Goal: Task Accomplishment & Management: Manage account settings

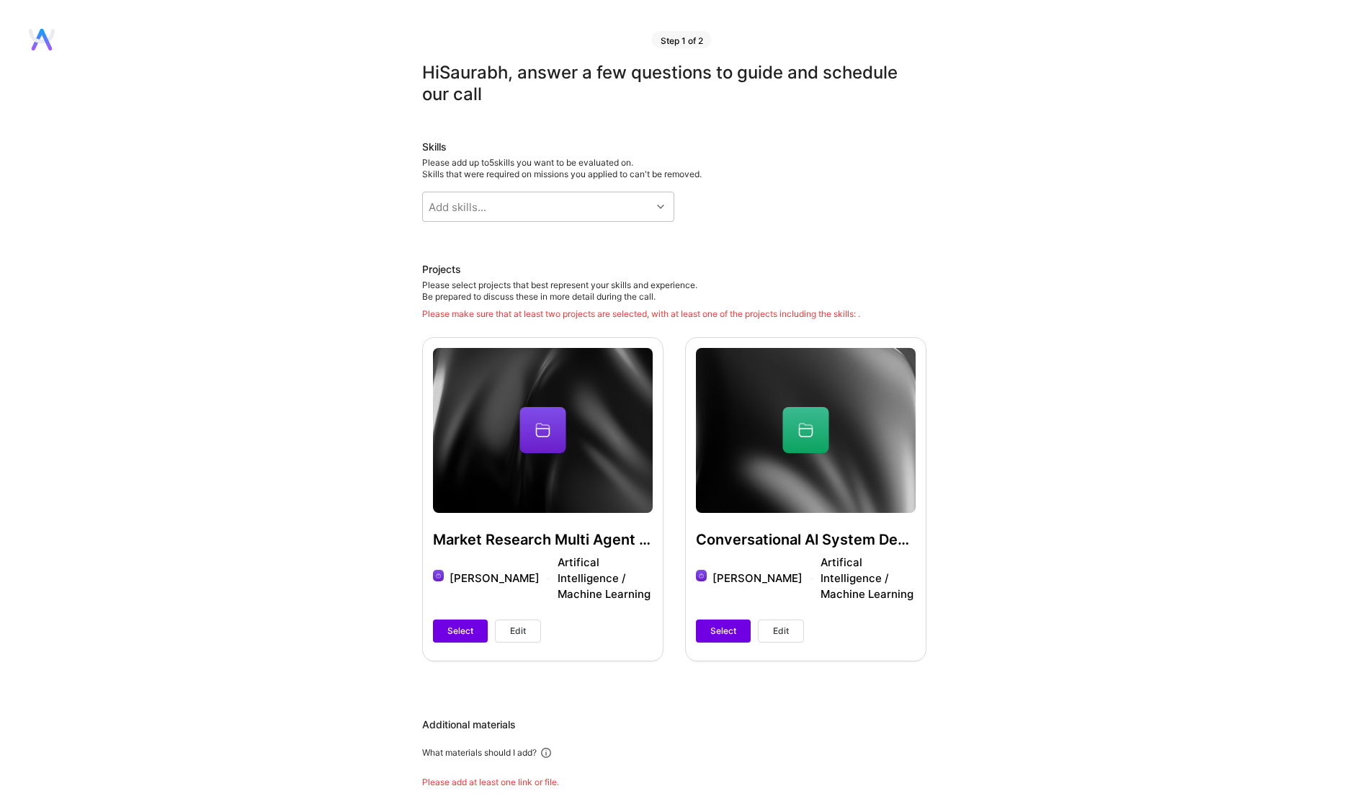
click at [51, 53] on div "Step 1 of 2" at bounding box center [674, 31] width 1348 height 62
click at [44, 34] on icon at bounding box center [46, 40] width 12 height 22
click at [40, 34] on icon at bounding box center [38, 40] width 12 height 22
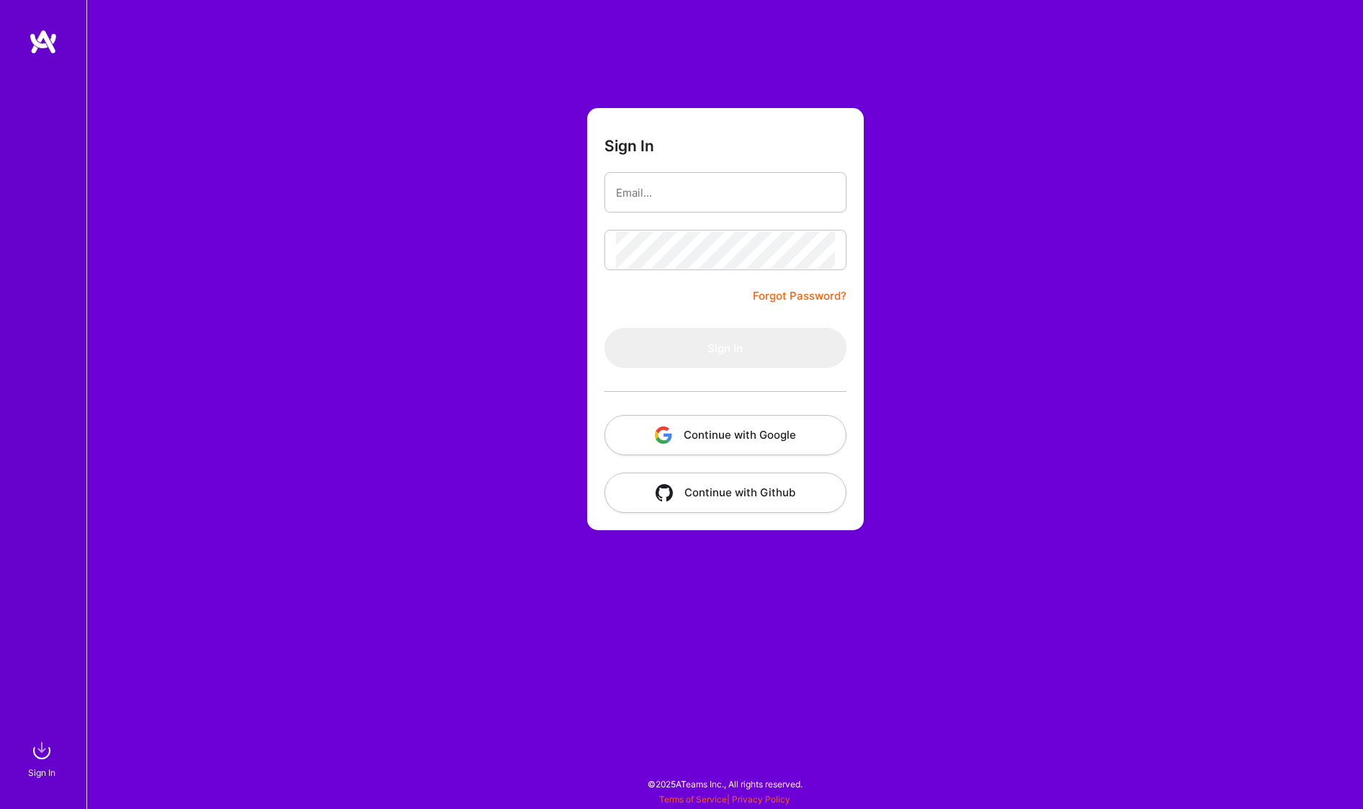
drag, startPoint x: 0, startPoint y: 0, endPoint x: 738, endPoint y: 431, distance: 854.5
click at [738, 431] on button "Continue with Google" at bounding box center [725, 435] width 242 height 40
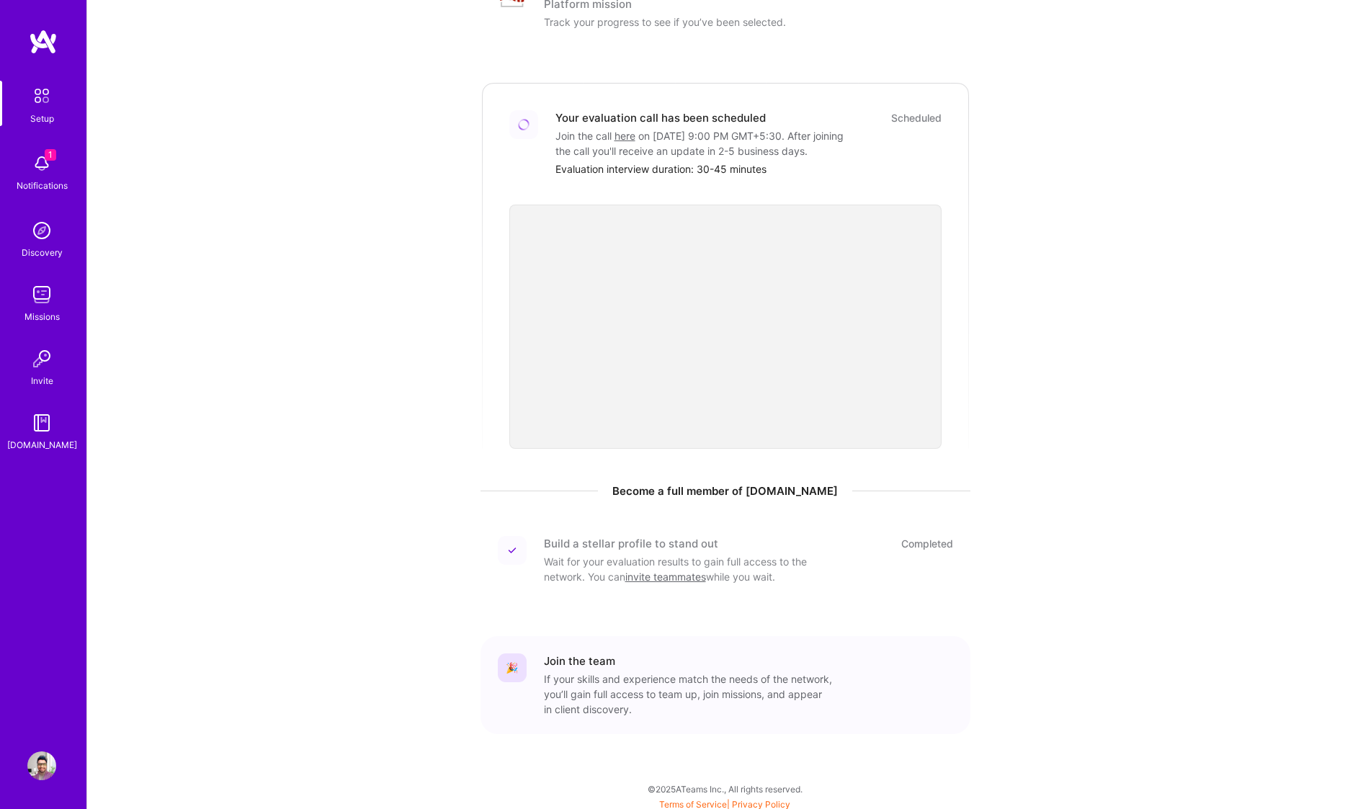
scroll to position [254, 0]
click at [39, 175] on img at bounding box center [41, 163] width 29 height 29
click at [504, 211] on div "1 Setup 1 Notifications Discovery Missions Invite A.Guide Profile Close Mark al…" at bounding box center [681, 275] width 1363 height 1058
click at [34, 233] on img at bounding box center [41, 230] width 29 height 29
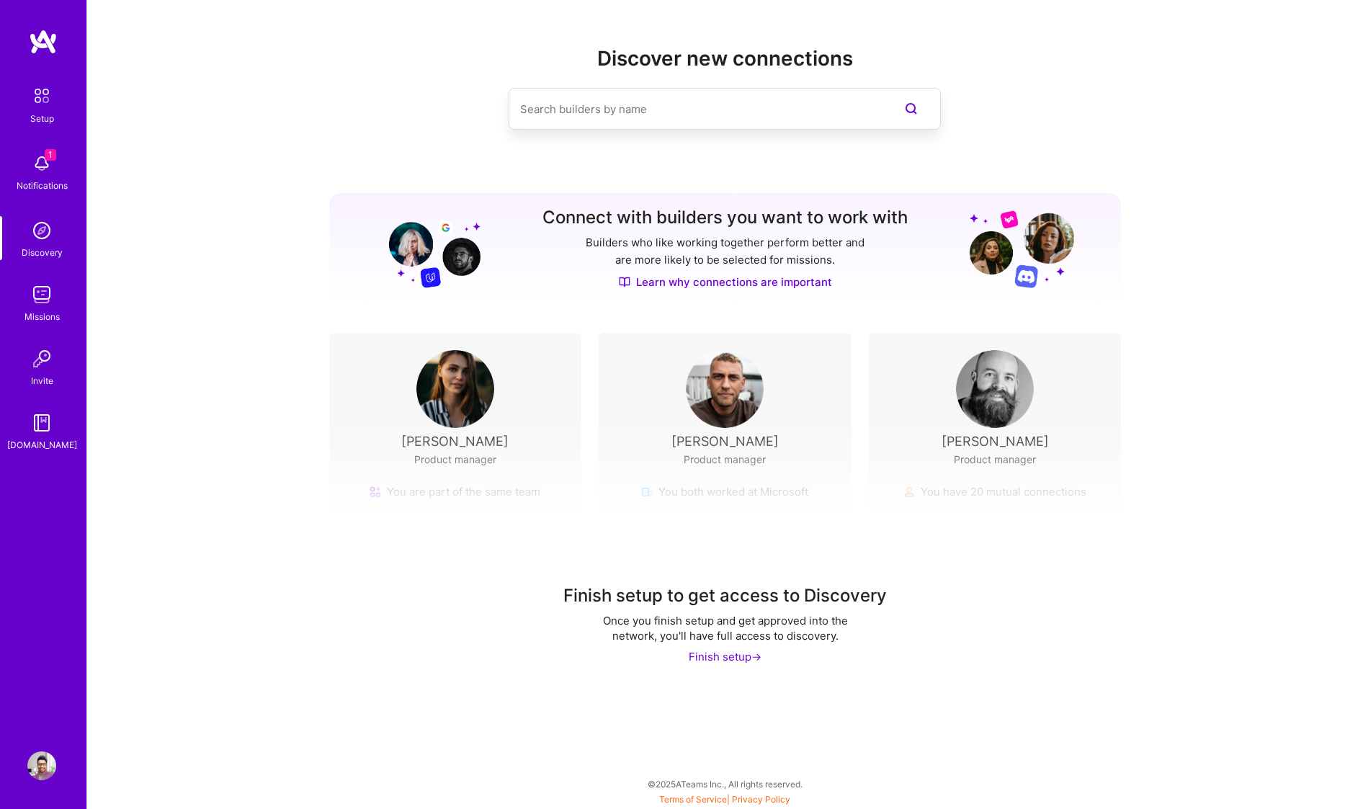
click at [40, 304] on img at bounding box center [41, 294] width 29 height 29
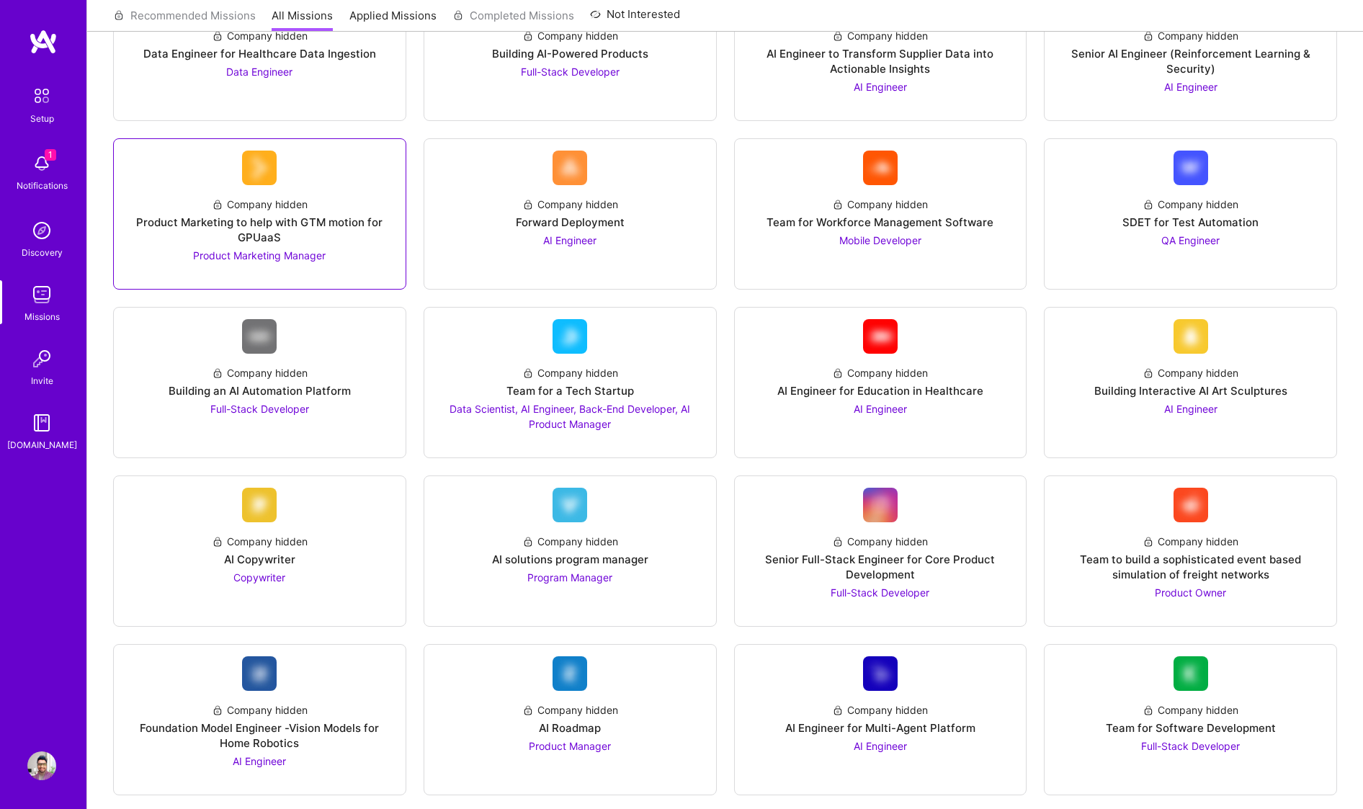
scroll to position [392, 0]
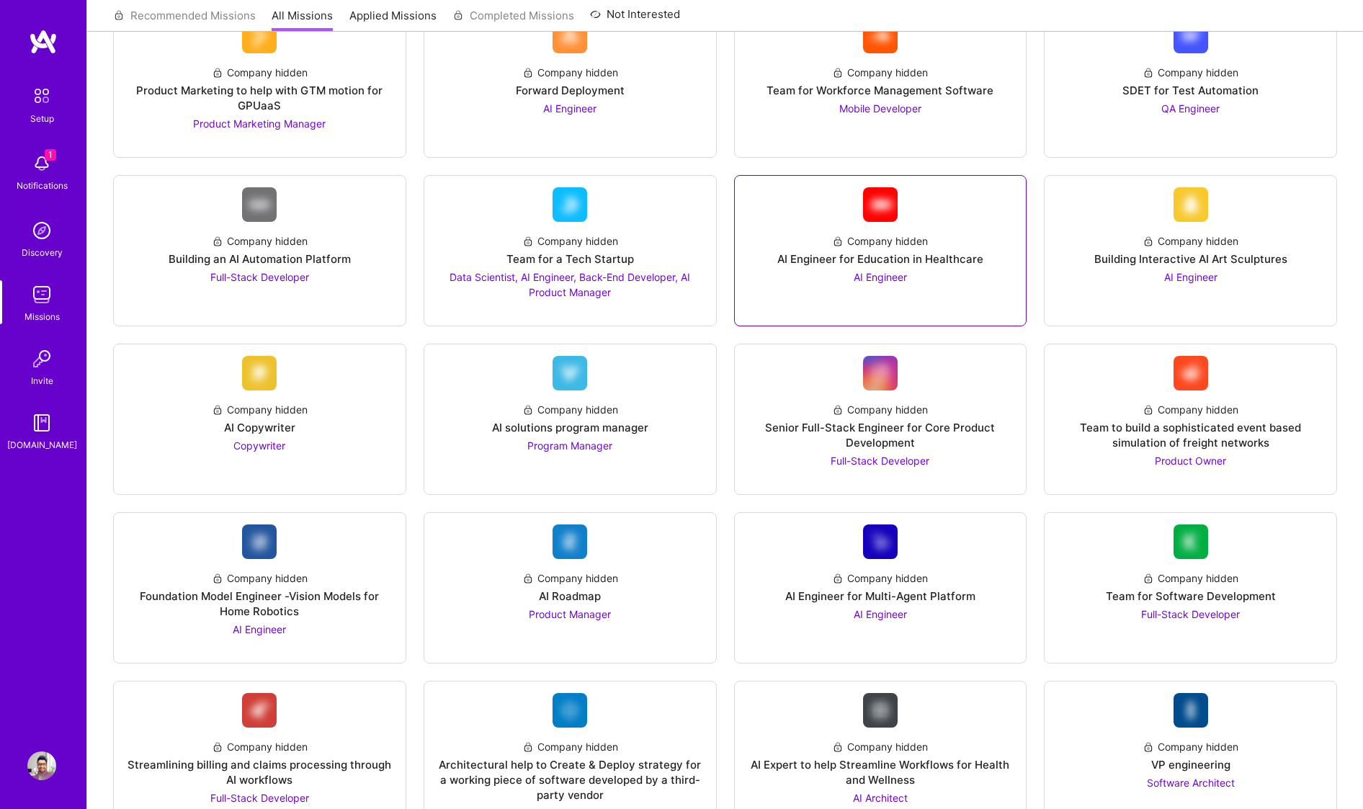
click at [878, 281] on div "AI Engineer" at bounding box center [880, 276] width 53 height 15
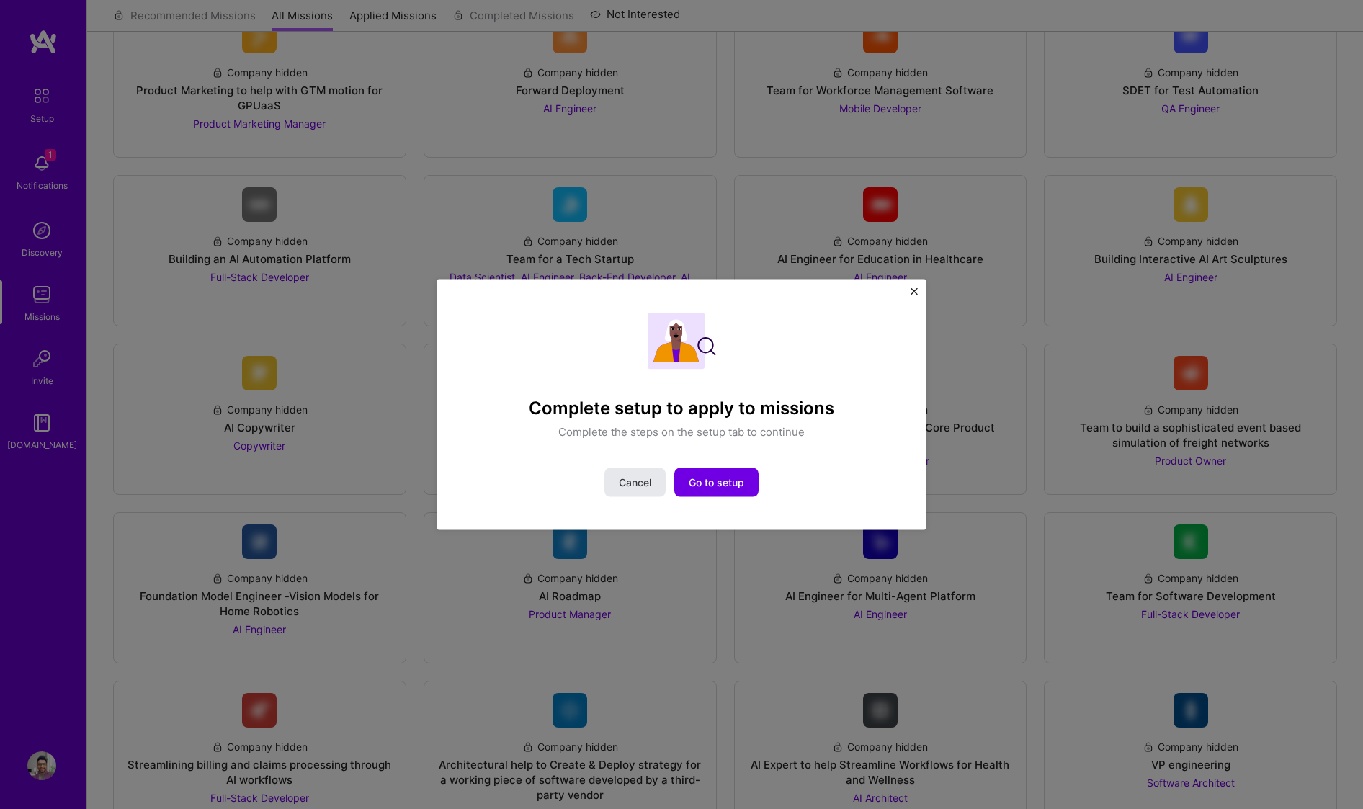
click at [635, 489] on span "Cancel" at bounding box center [635, 482] width 32 height 14
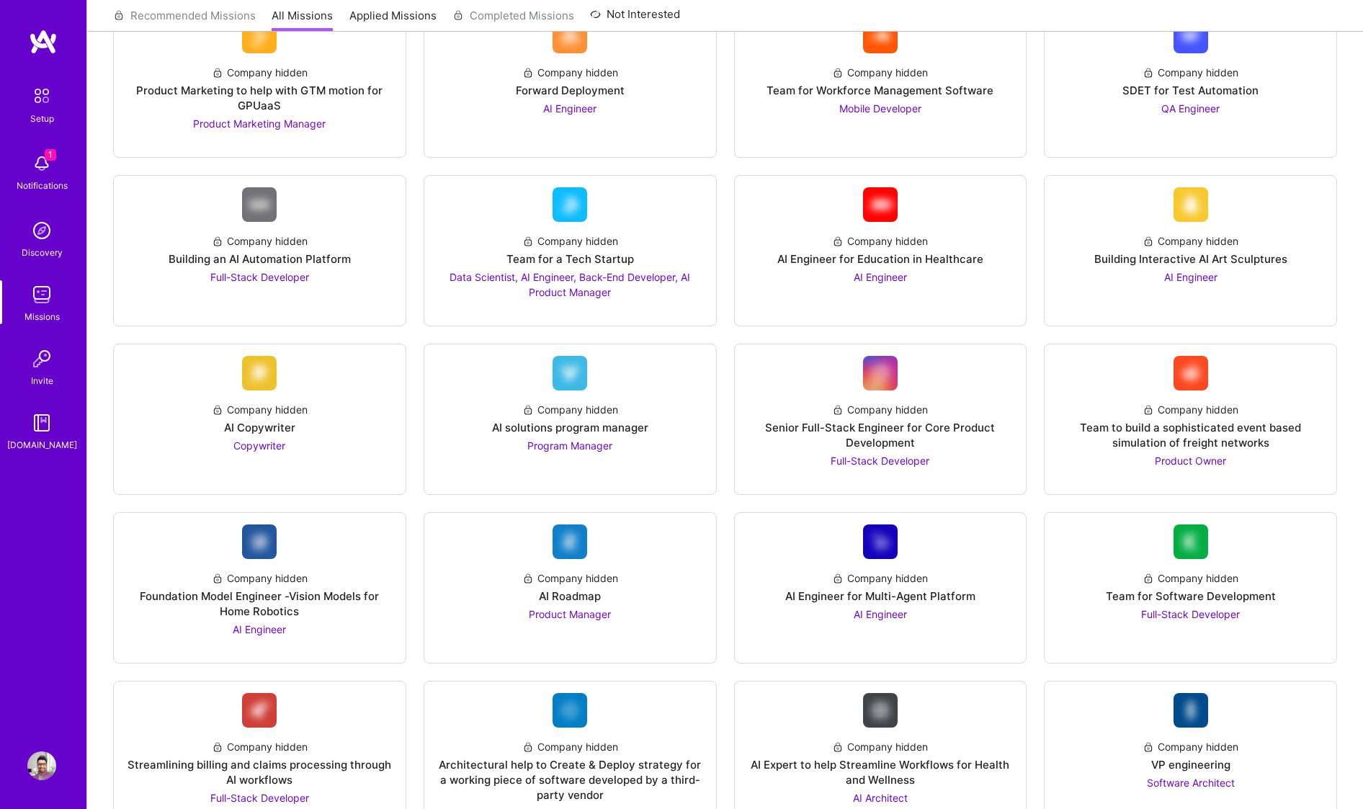
click at [35, 762] on img at bounding box center [41, 765] width 29 height 29
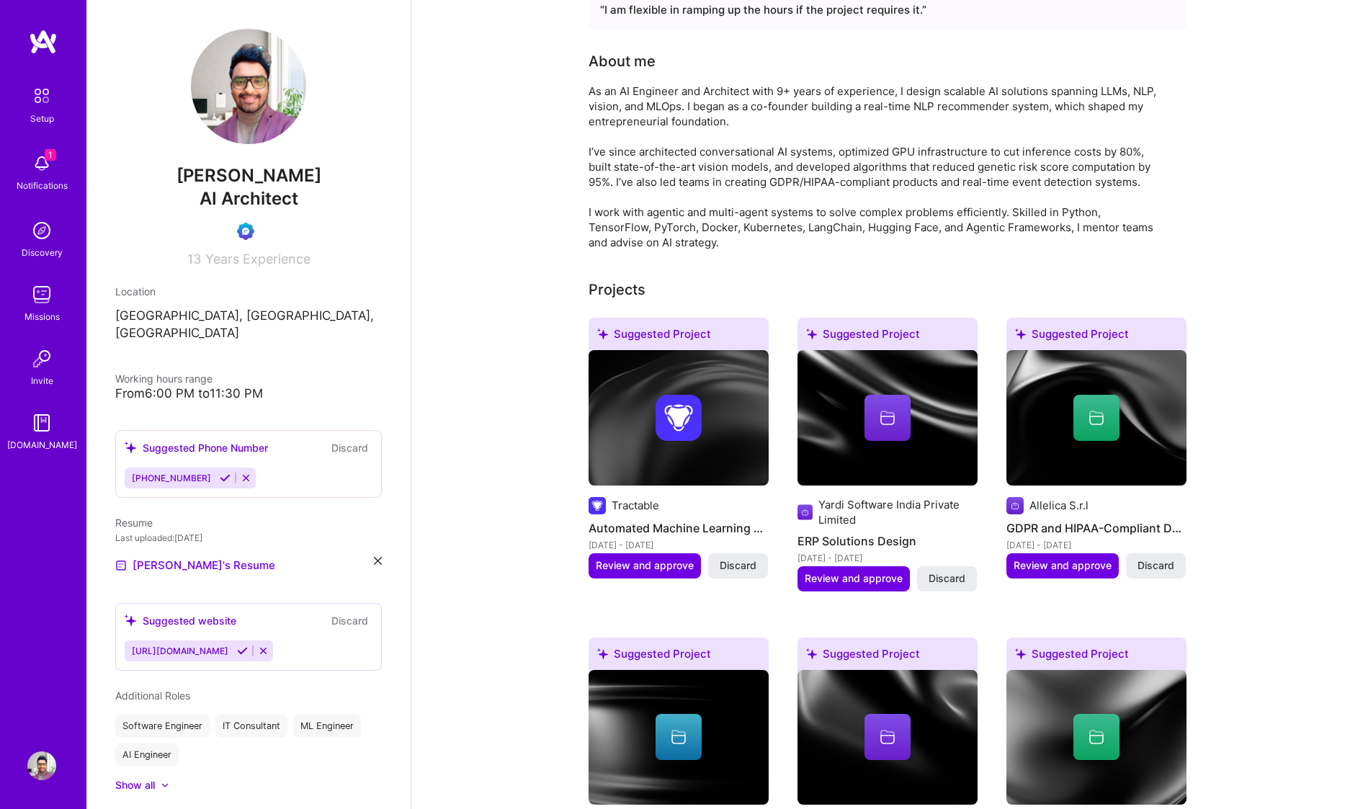
scroll to position [461, 0]
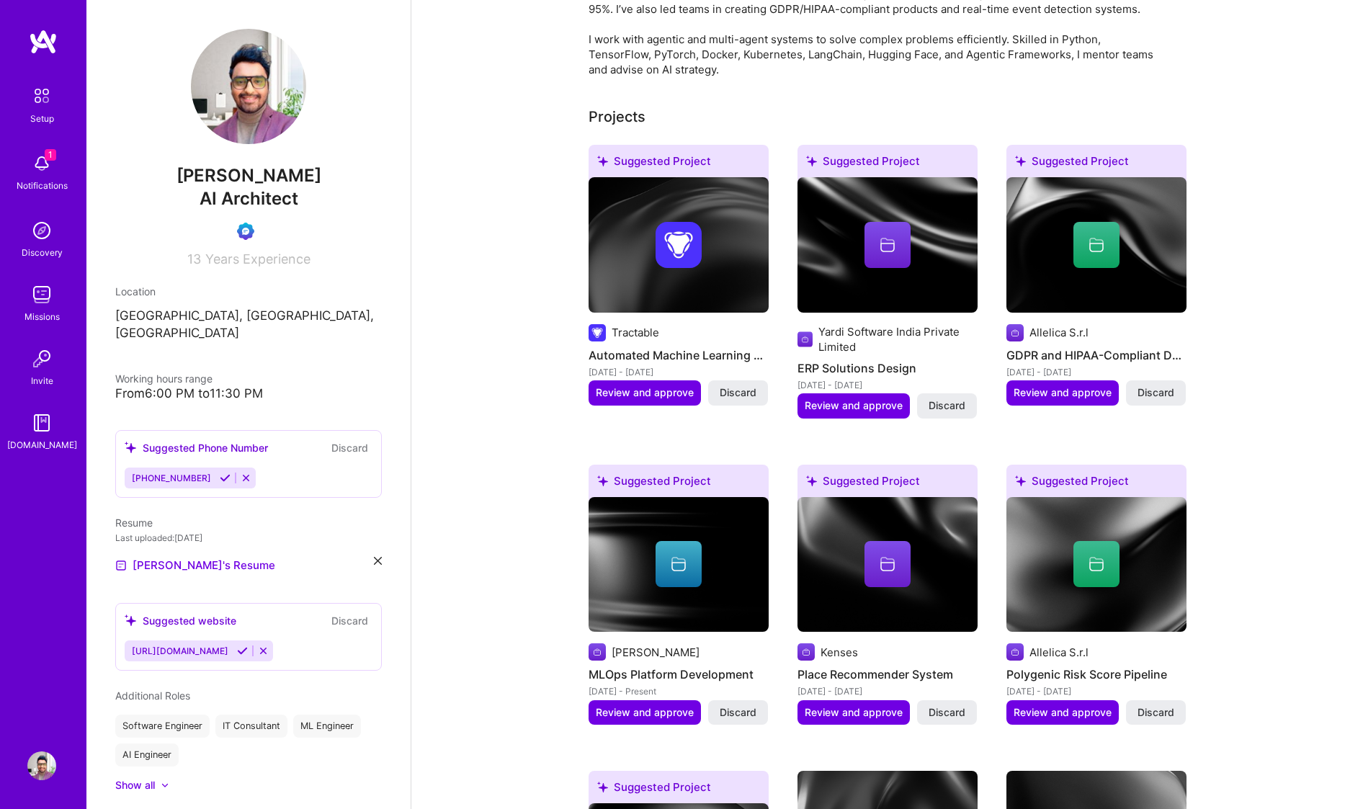
click at [254, 118] on img at bounding box center [248, 86] width 115 height 115
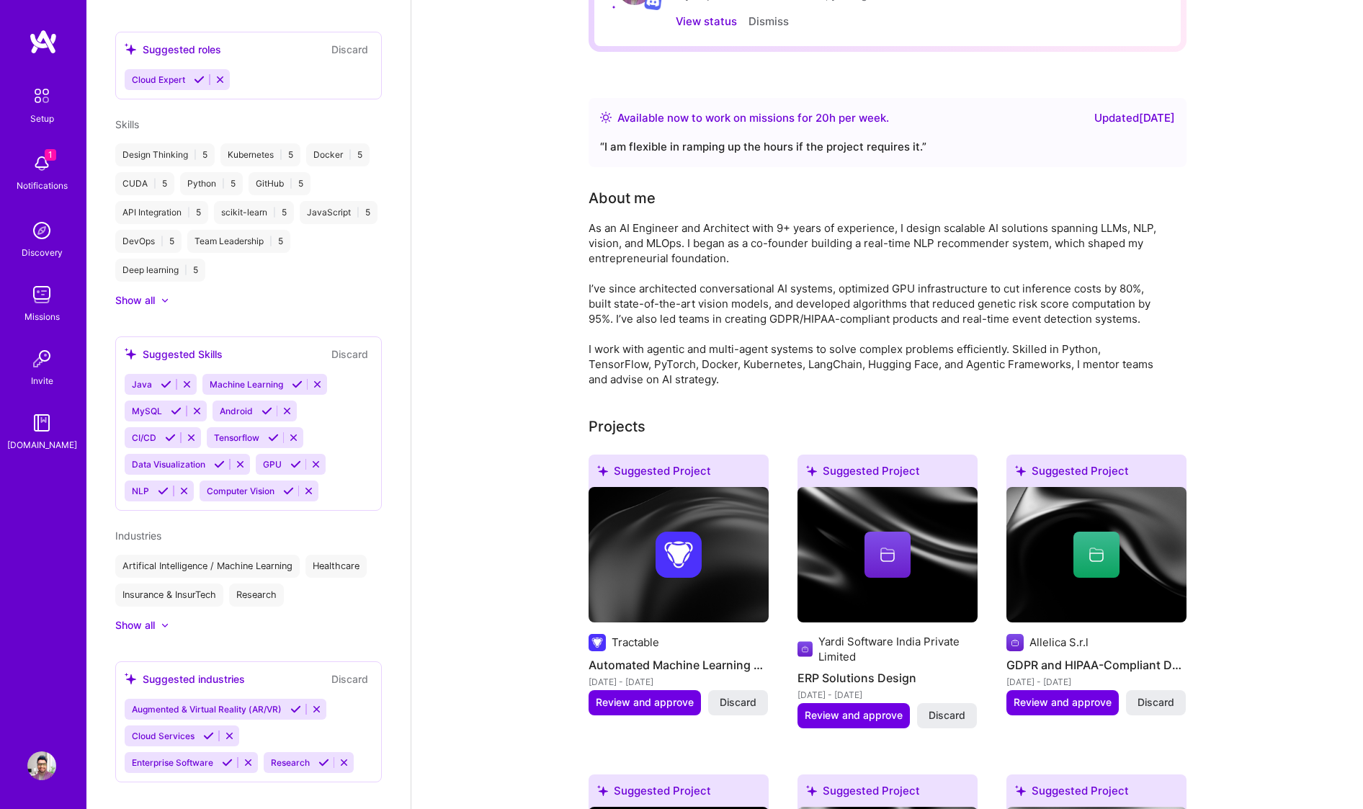
scroll to position [0, 0]
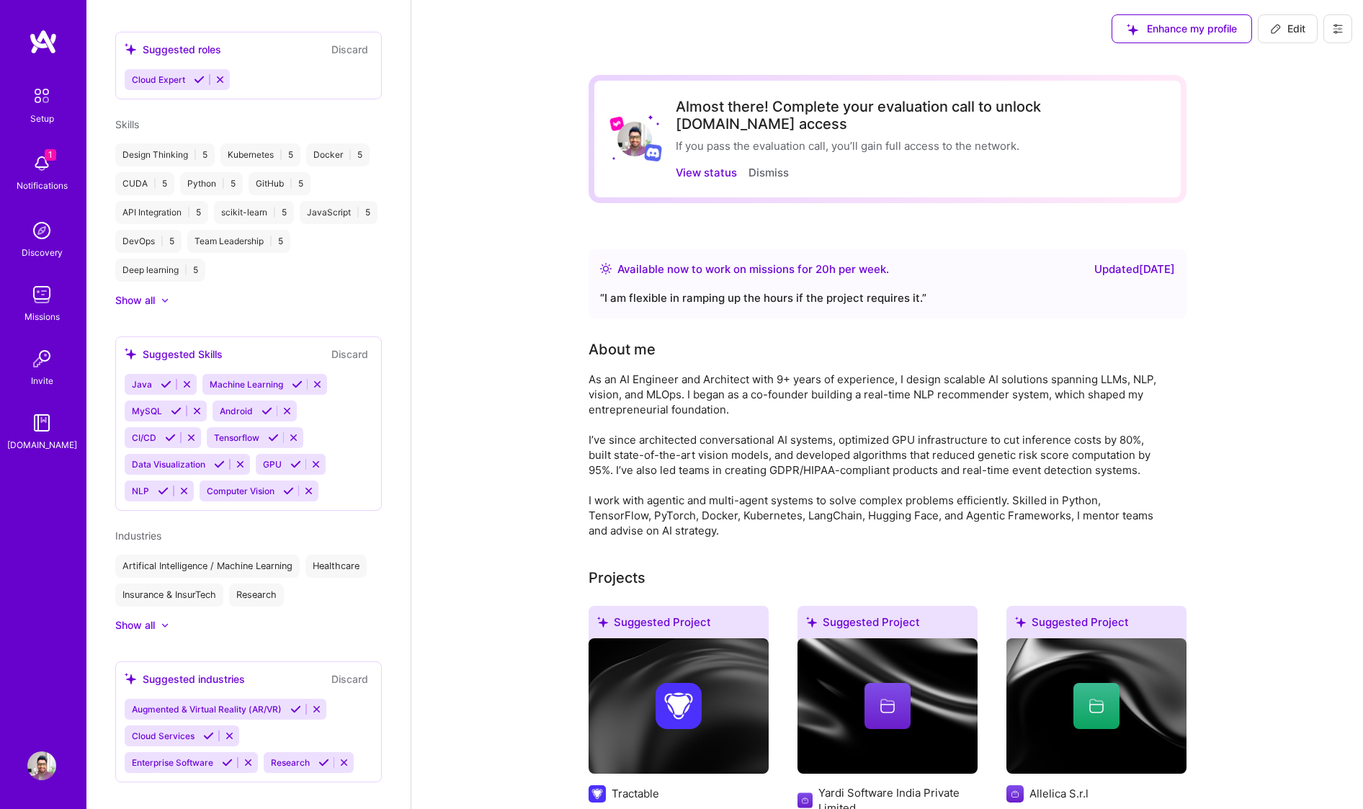
click at [1340, 28] on icon at bounding box center [1337, 29] width 9 height 2
click at [1278, 64] on button "Settings" at bounding box center [1298, 61] width 108 height 37
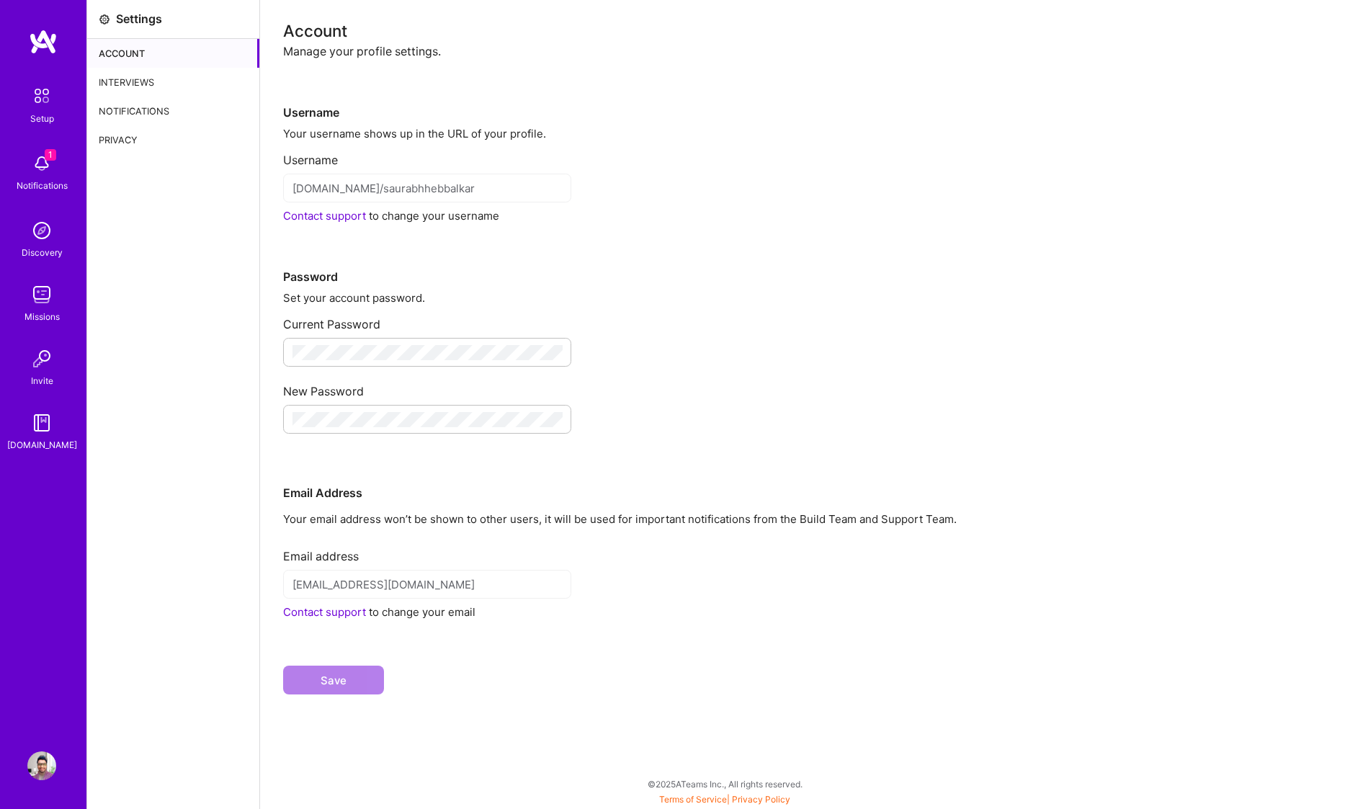
click at [144, 79] on div "Interviews" at bounding box center [173, 82] width 172 height 29
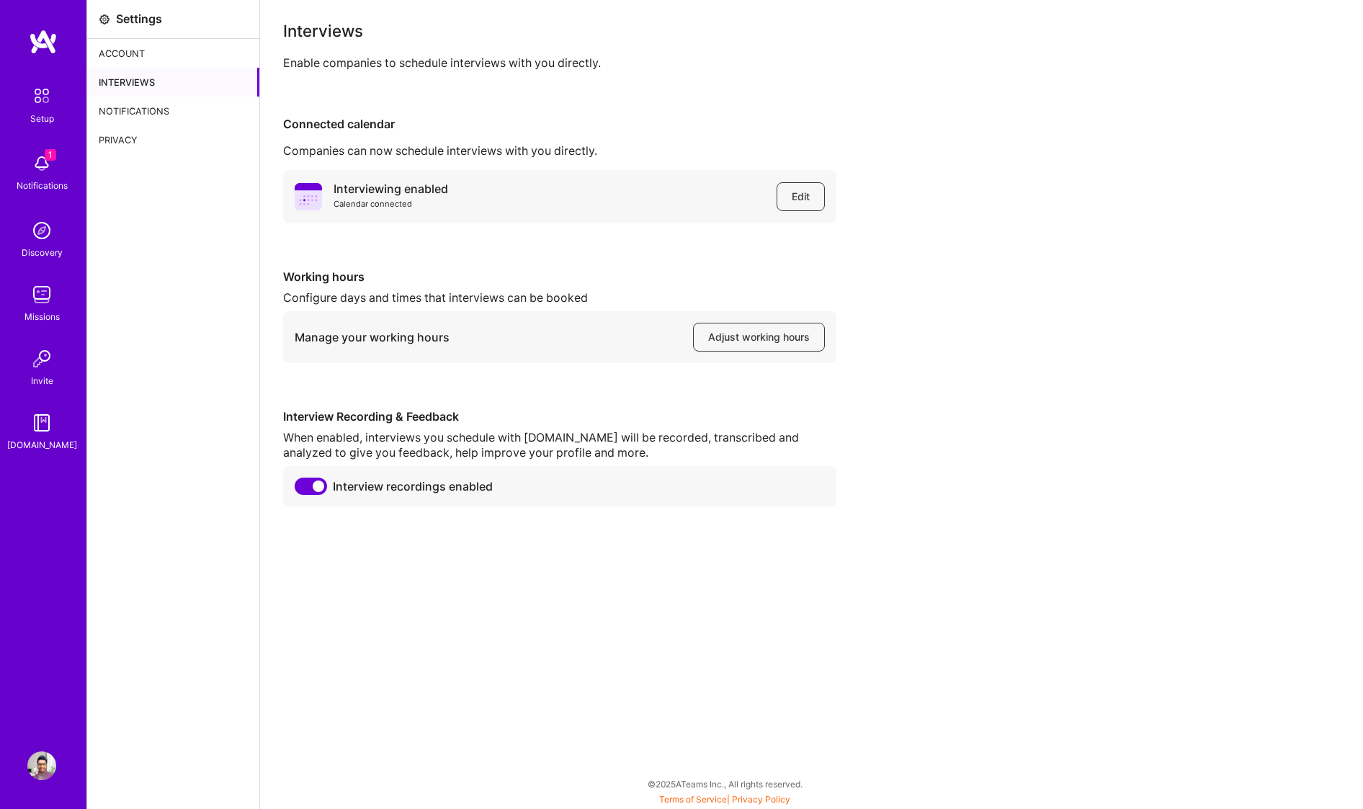
click at [121, 114] on div "Notifications" at bounding box center [173, 111] width 172 height 29
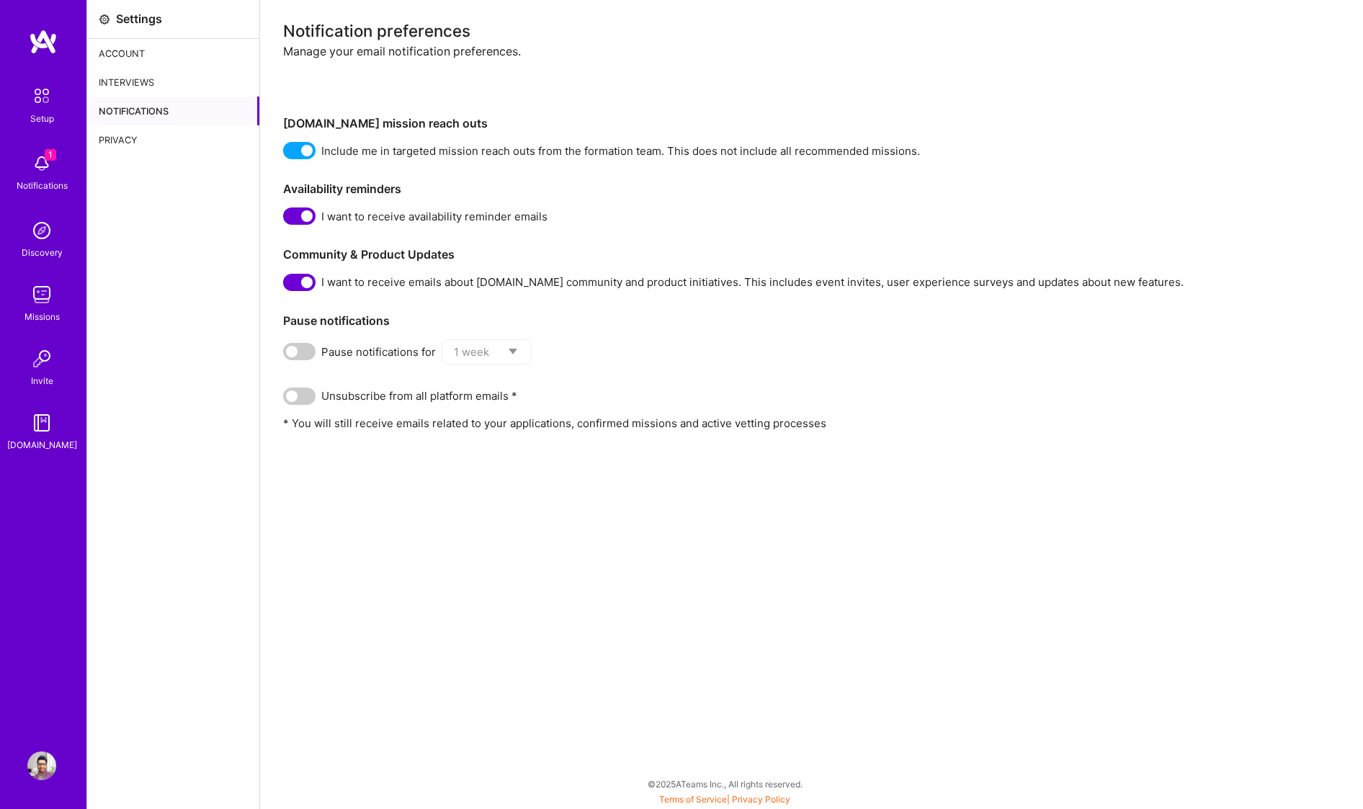
click at [119, 140] on div "Privacy" at bounding box center [173, 139] width 172 height 29
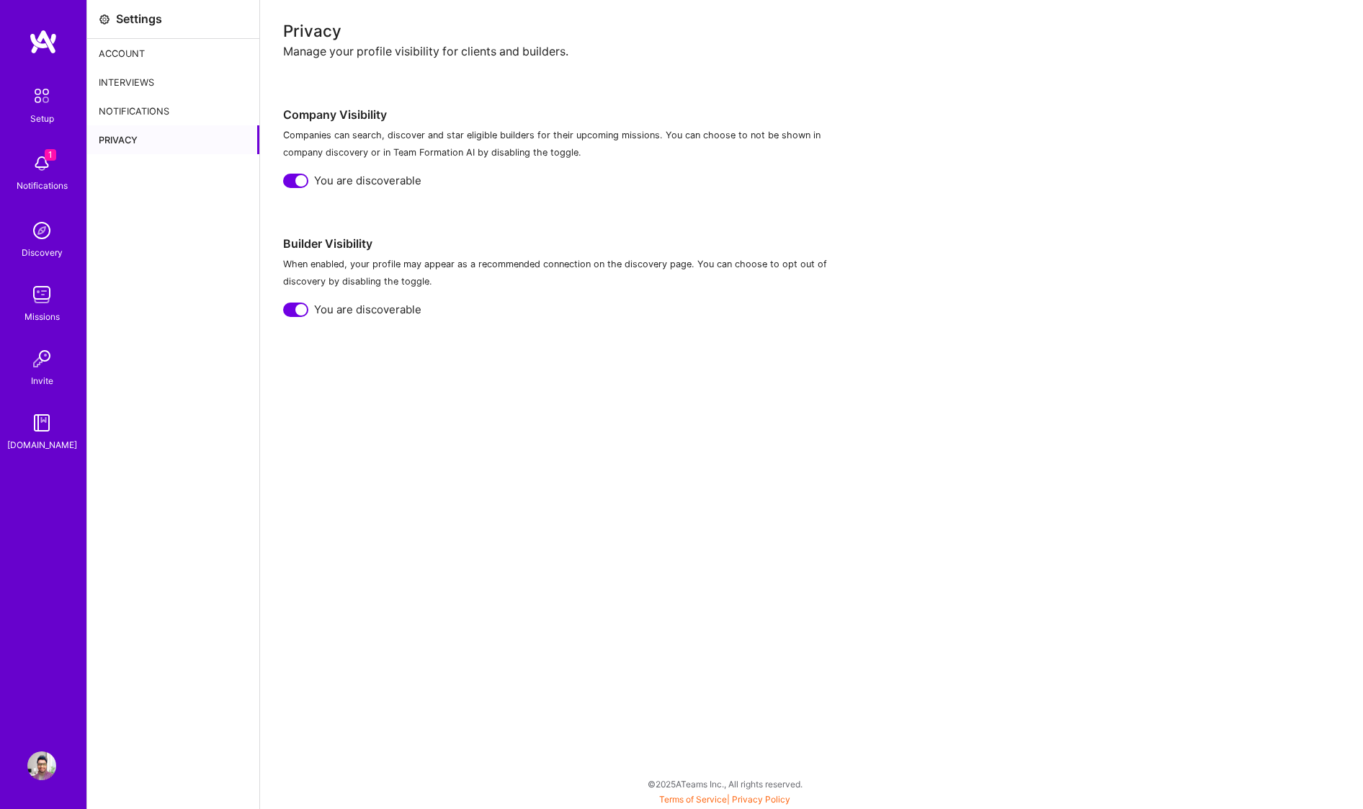
click at [113, 50] on div "Account" at bounding box center [173, 53] width 172 height 29
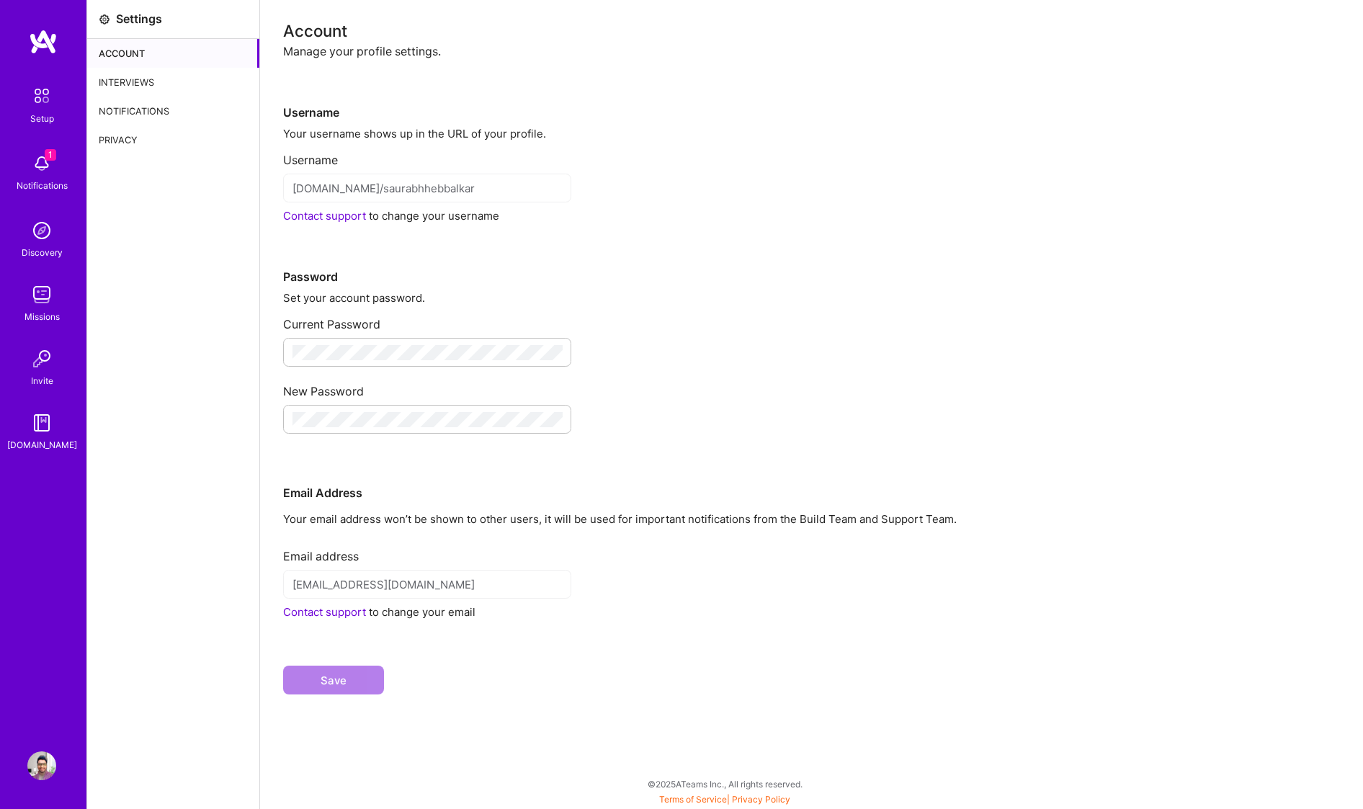
click at [133, 76] on div "Interviews" at bounding box center [173, 82] width 172 height 29
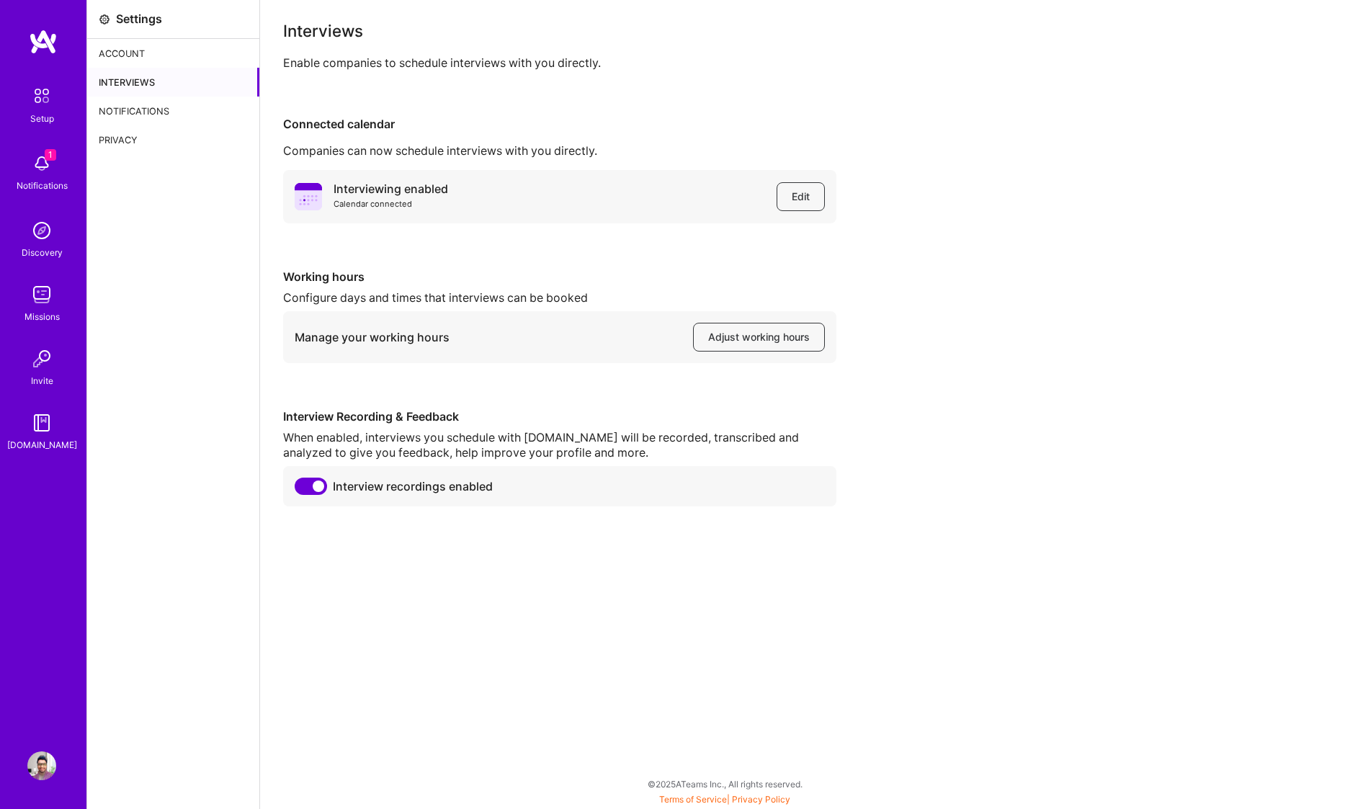
click at [130, 102] on div "Notifications" at bounding box center [173, 111] width 172 height 29
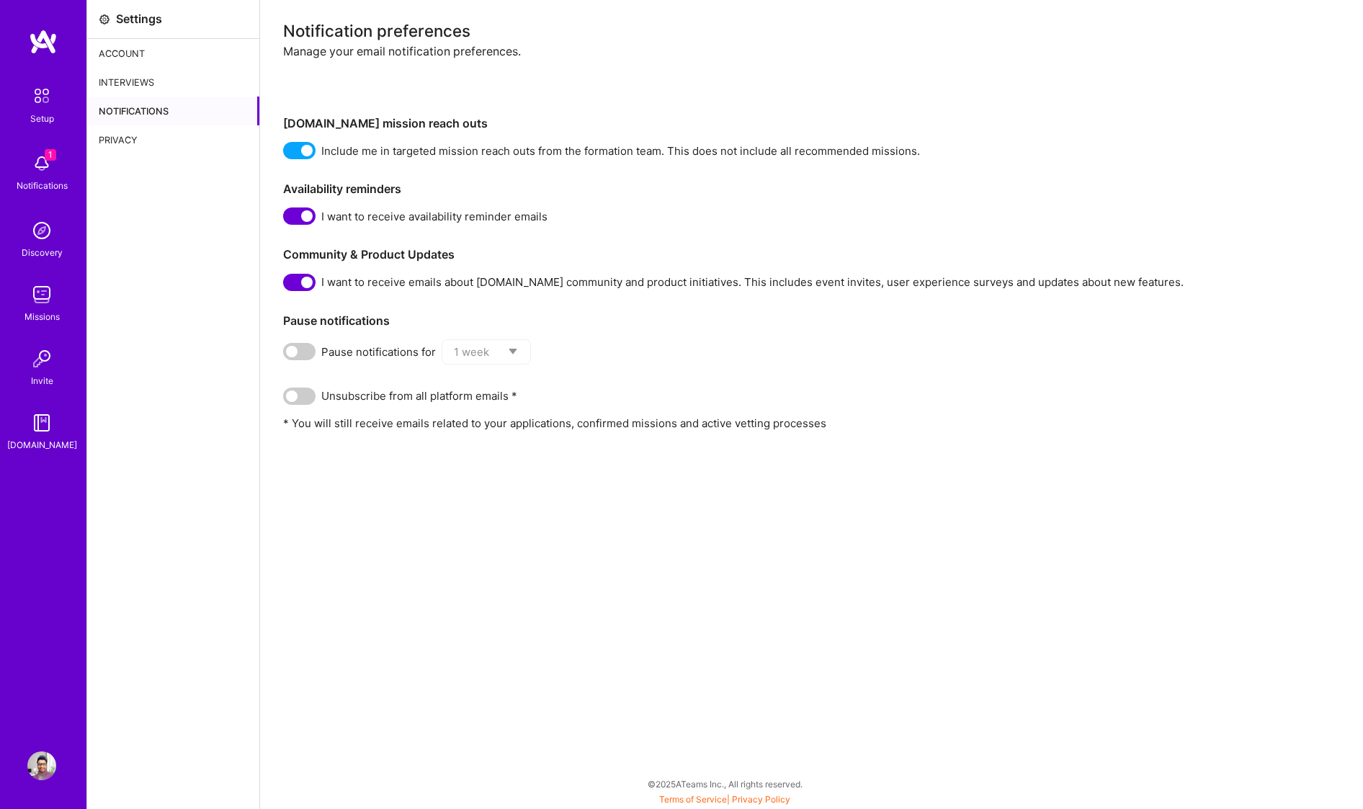
click at [303, 281] on span at bounding box center [299, 282] width 32 height 17
click at [286, 285] on input "checkbox" at bounding box center [286, 285] width 0 height 0
click at [304, 212] on span at bounding box center [299, 215] width 32 height 17
click at [286, 219] on input "checkbox" at bounding box center [286, 219] width 0 height 0
click at [304, 153] on span at bounding box center [299, 150] width 32 height 17
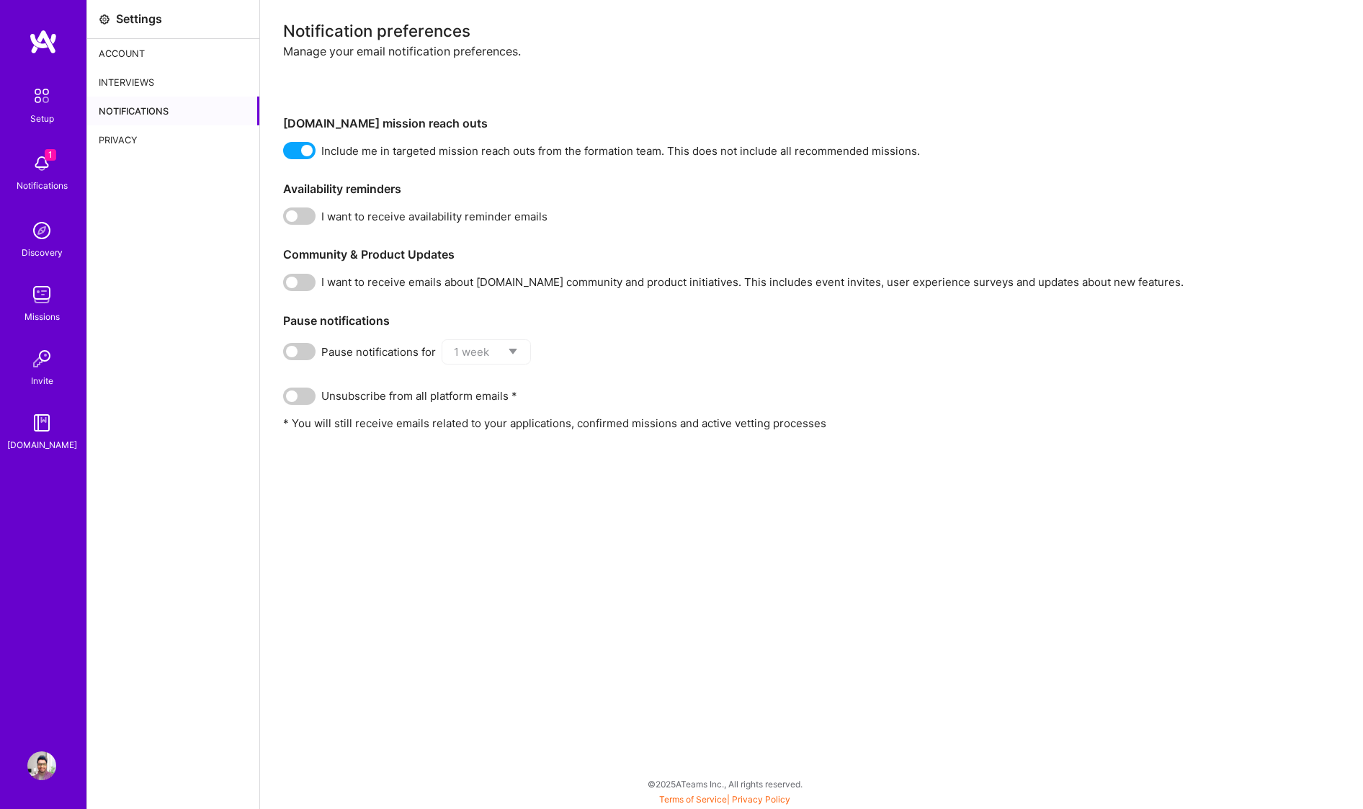
click at [286, 153] on input "checkbox" at bounding box center [286, 153] width 0 height 0
click at [45, 766] on img at bounding box center [41, 765] width 29 height 29
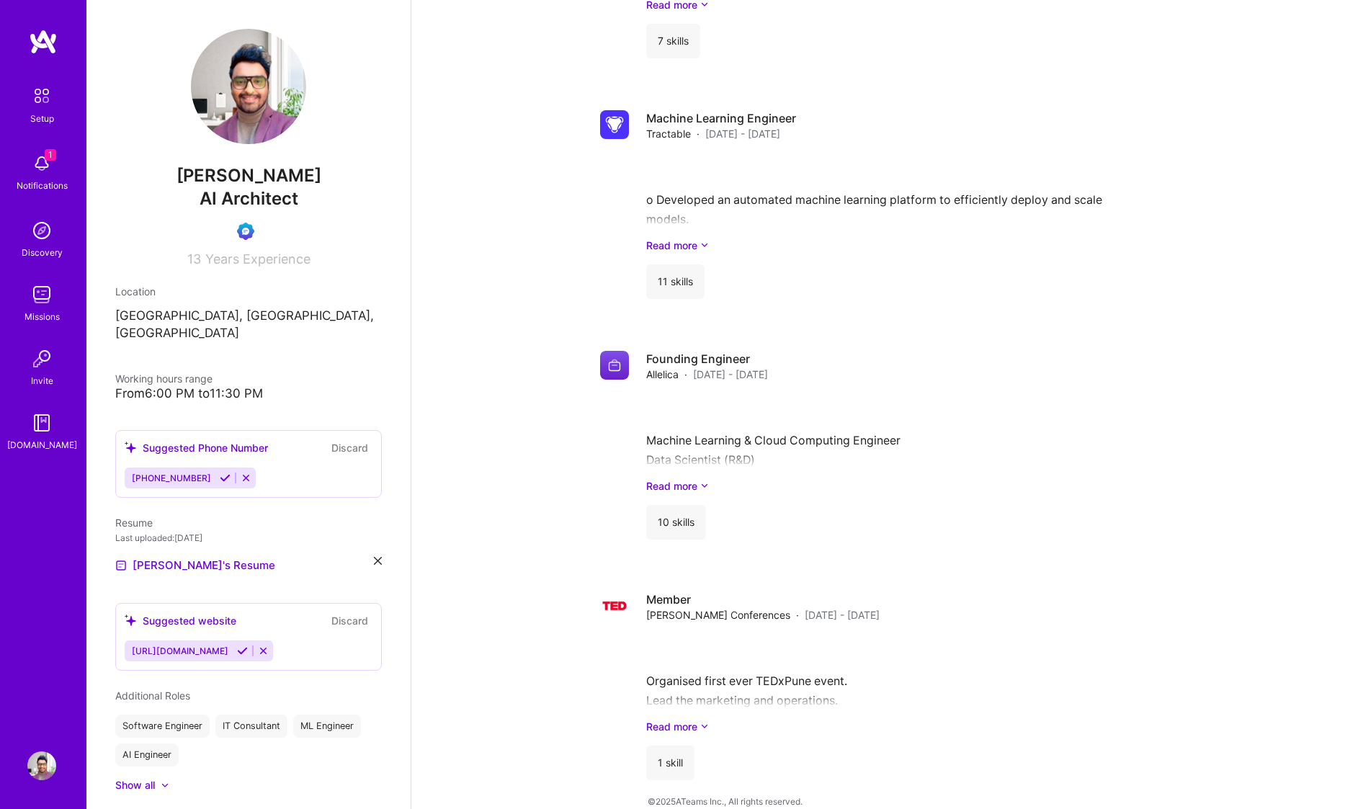
click at [43, 370] on img at bounding box center [41, 358] width 29 height 29
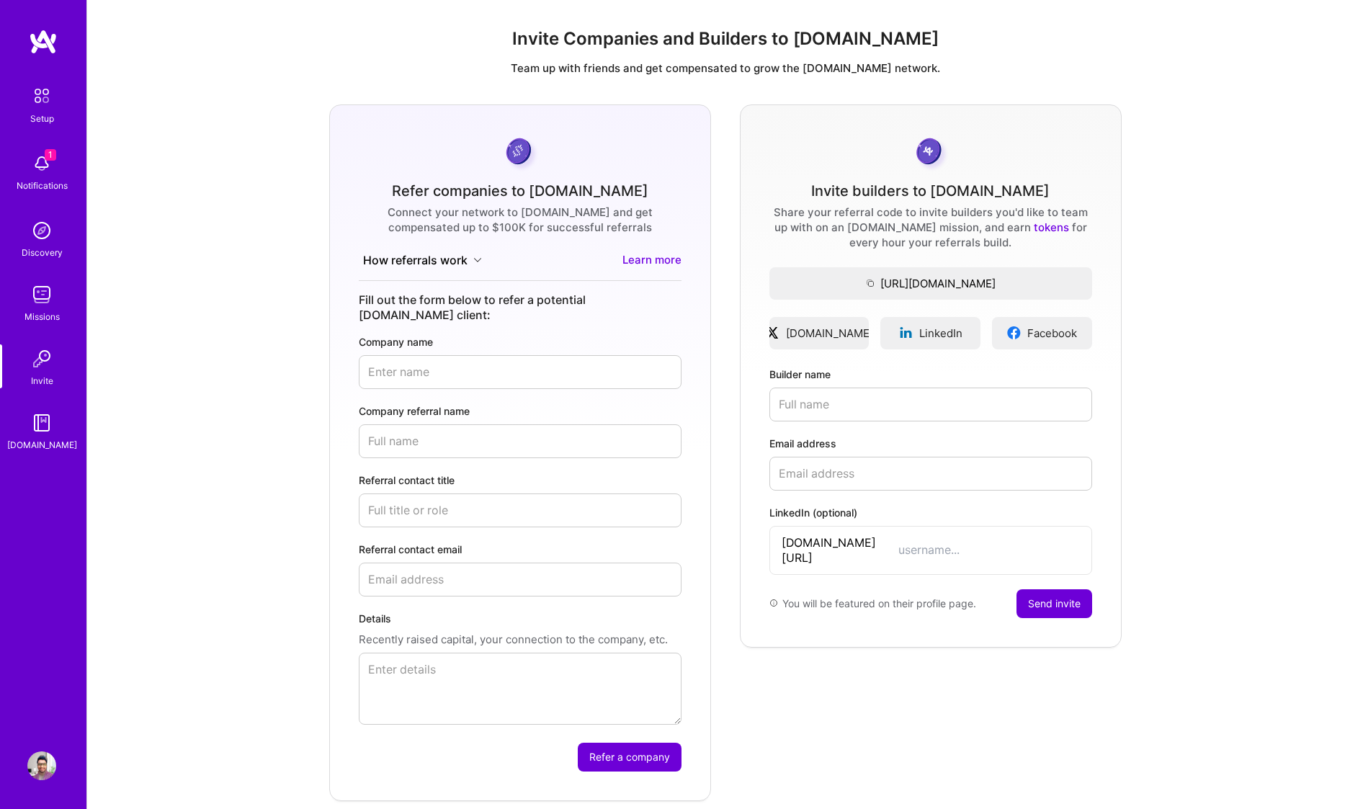
click at [38, 295] on img at bounding box center [41, 294] width 29 height 29
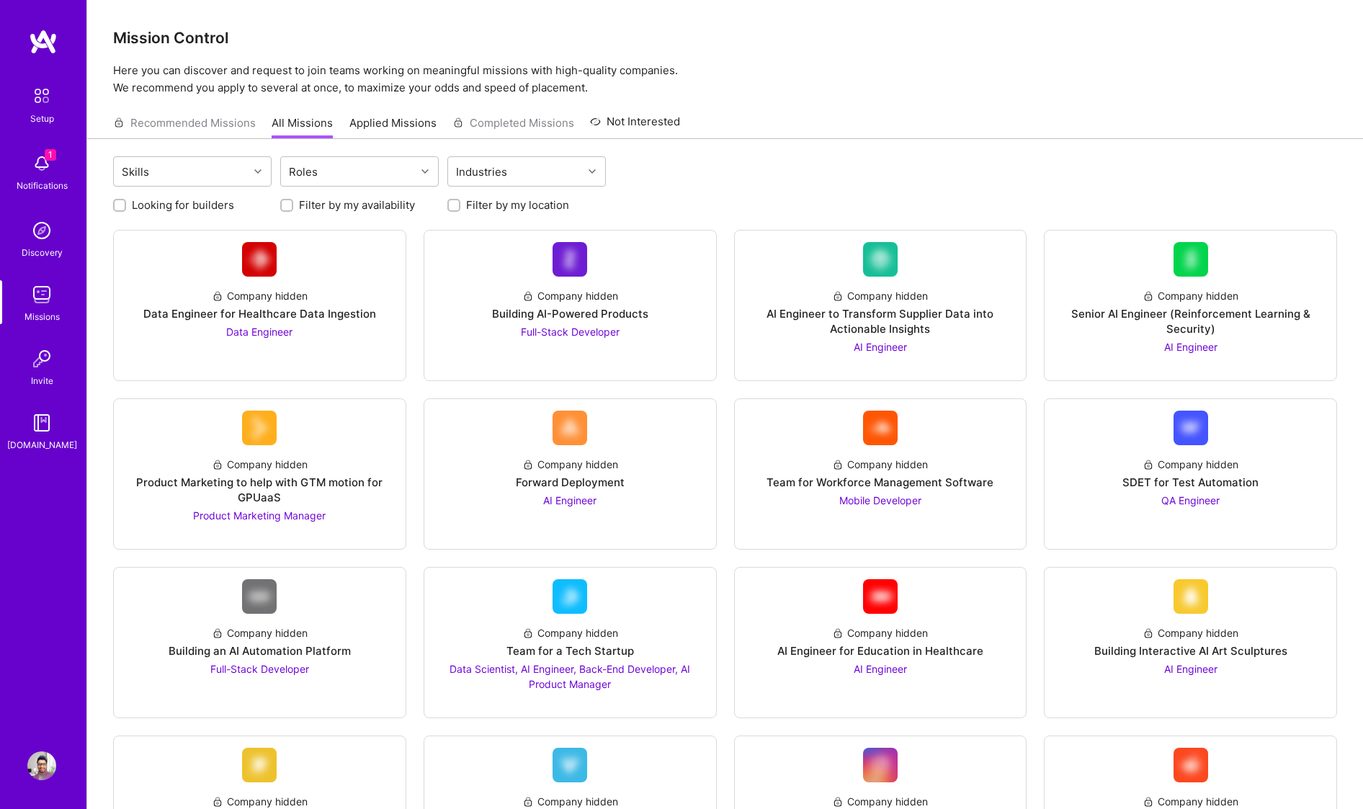
click at [33, 45] on img at bounding box center [43, 42] width 29 height 26
click at [50, 42] on img at bounding box center [43, 42] width 29 height 26
click at [44, 170] on img at bounding box center [41, 163] width 29 height 29
click at [46, 756] on img at bounding box center [41, 765] width 29 height 29
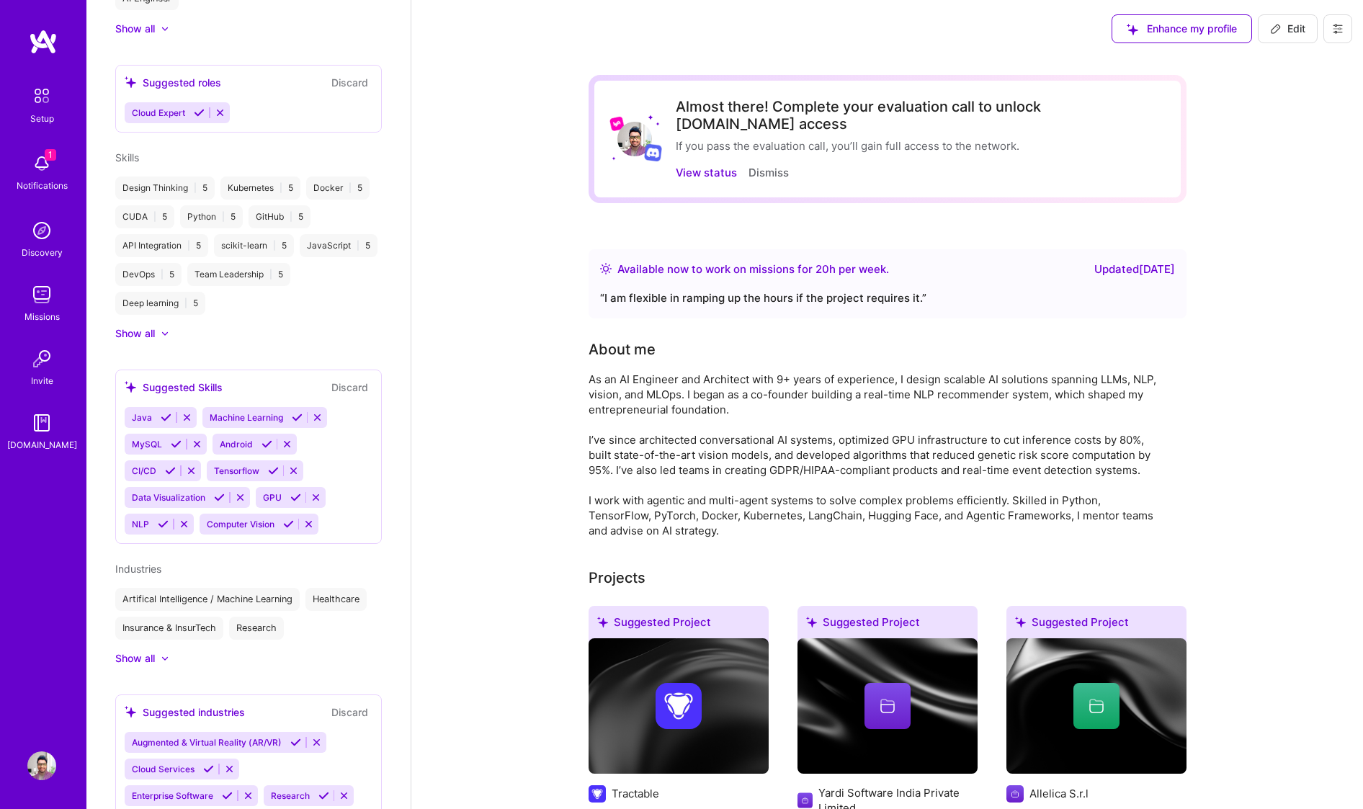
scroll to position [789, 0]
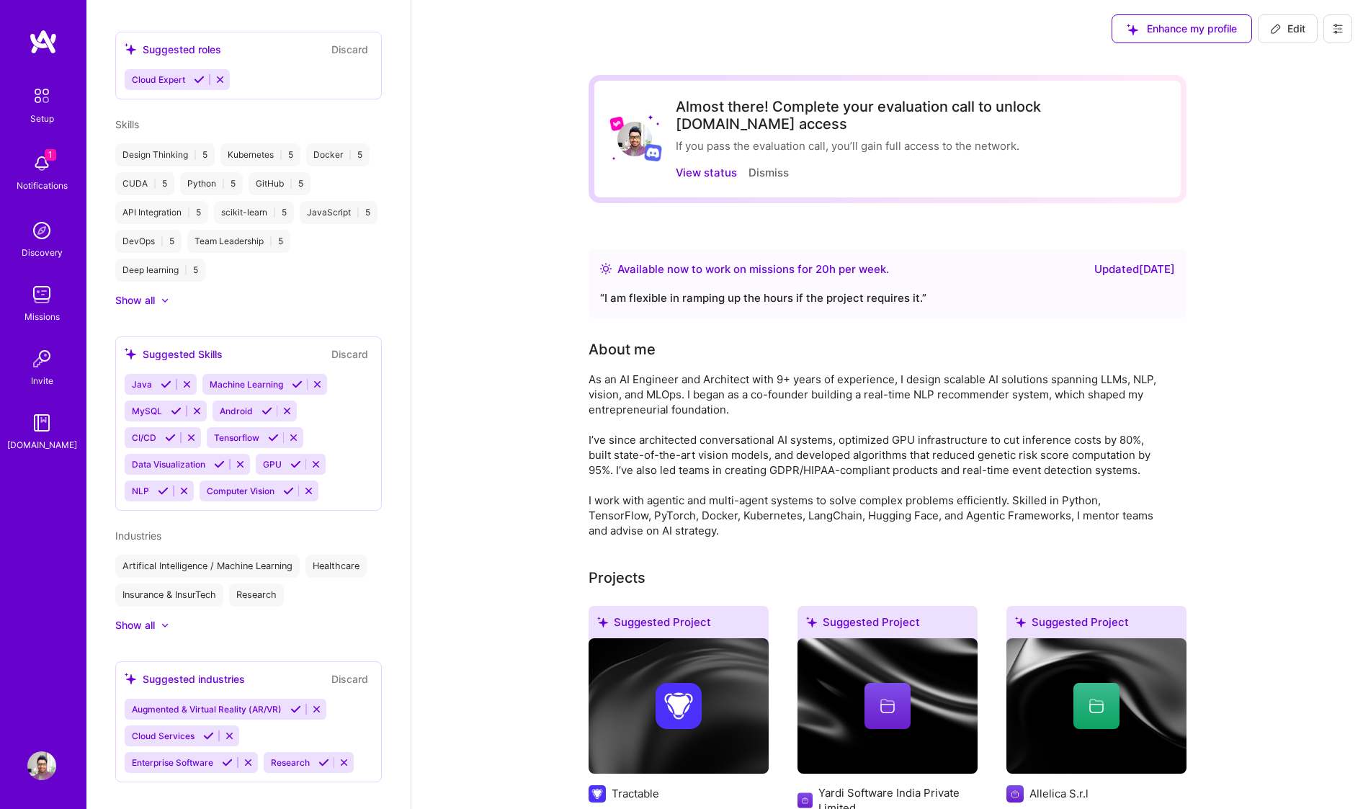
click at [48, 39] on img at bounding box center [43, 42] width 29 height 26
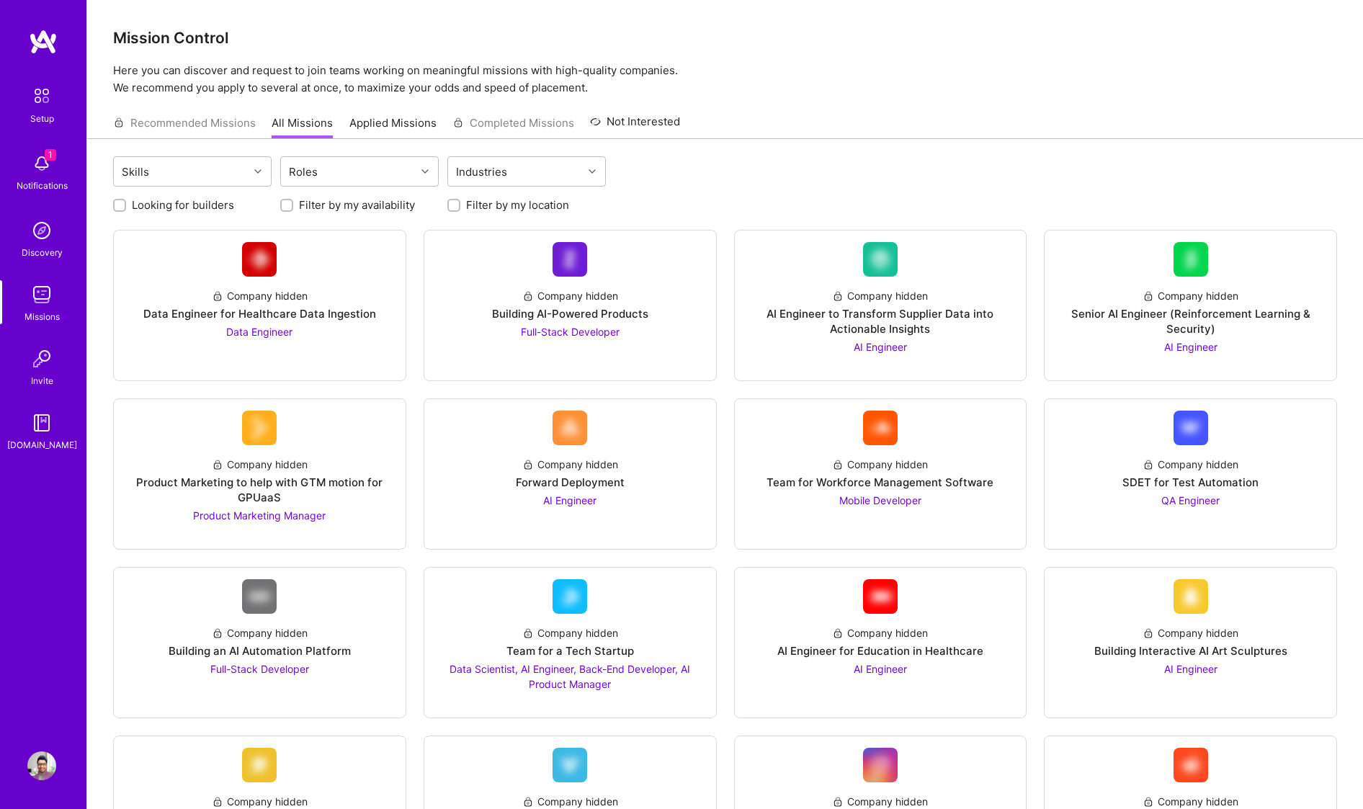
click at [48, 764] on img at bounding box center [41, 765] width 29 height 29
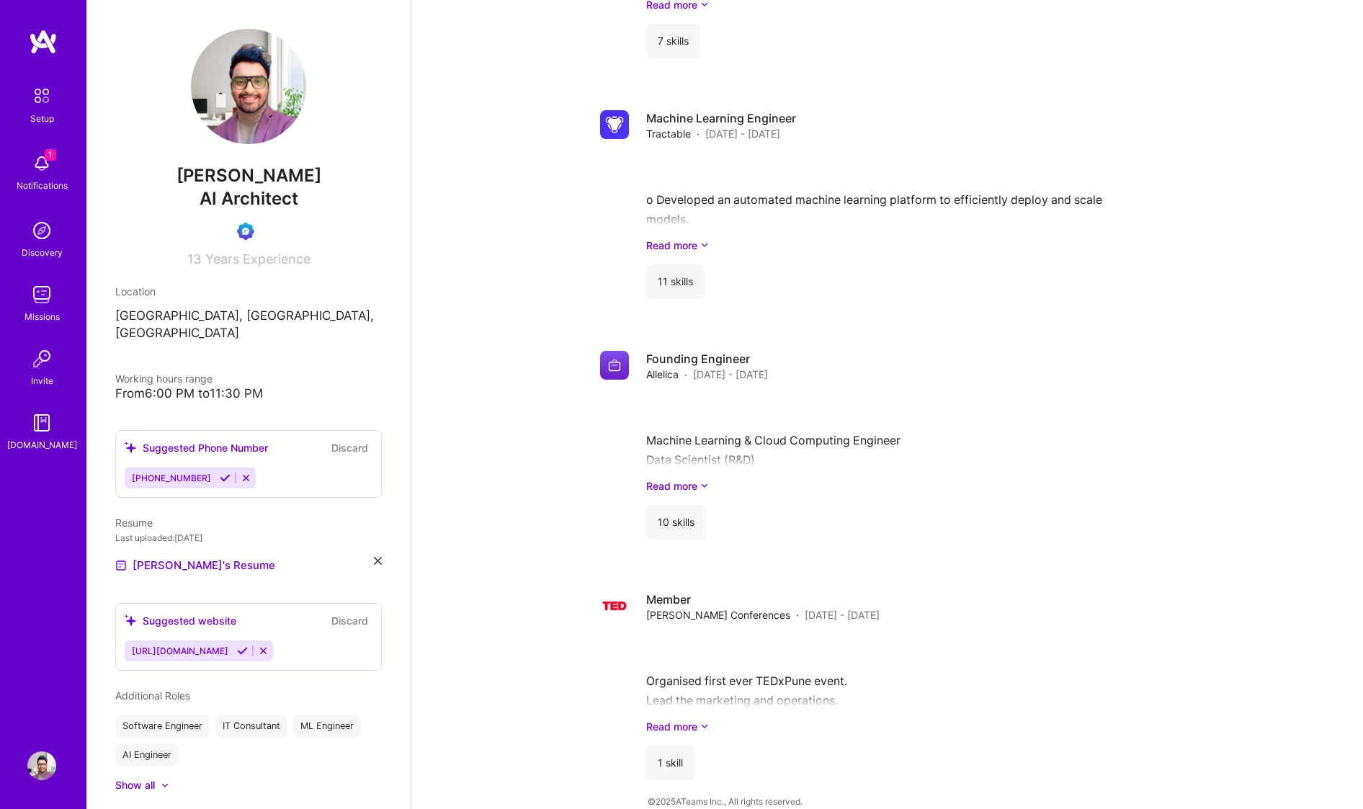
scroll to position [789, 0]
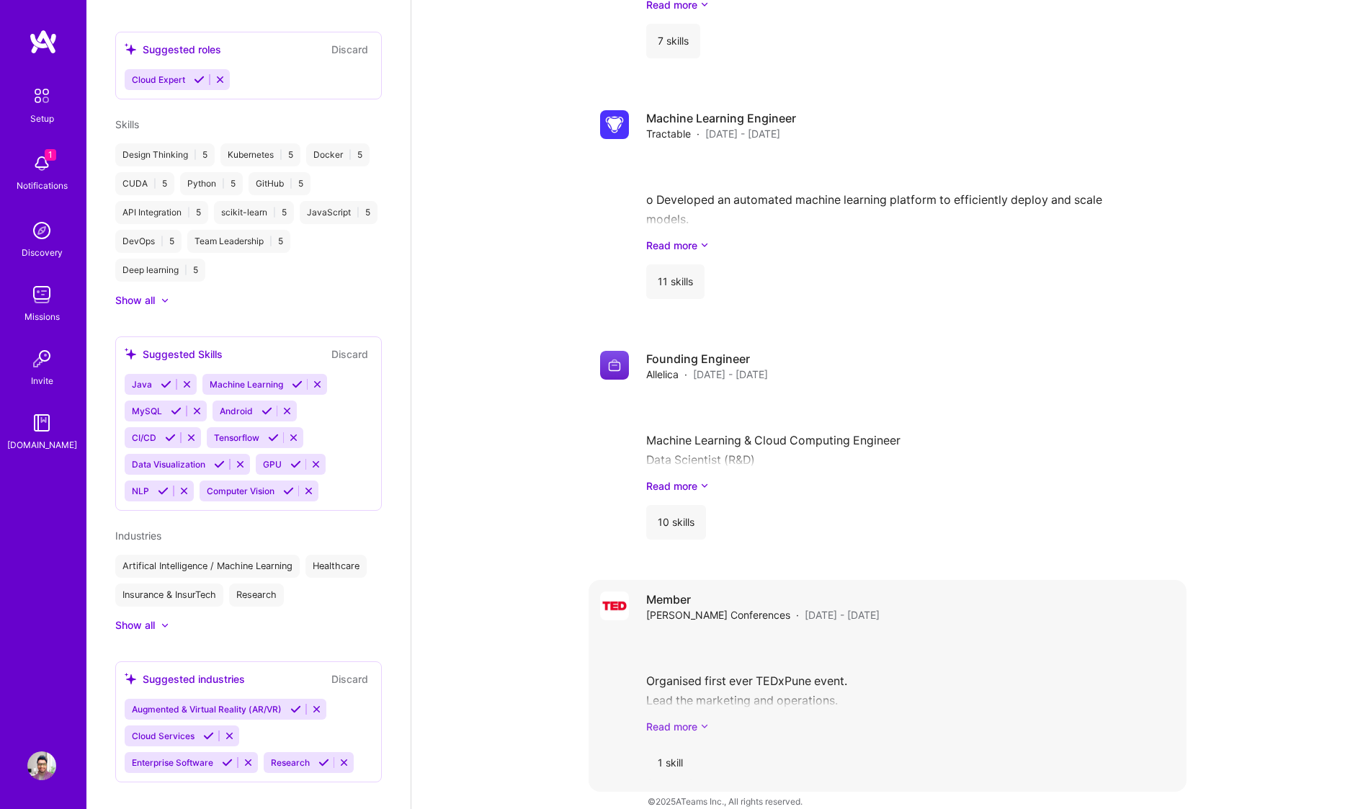
click at [668, 719] on link "Read more" at bounding box center [910, 726] width 529 height 15
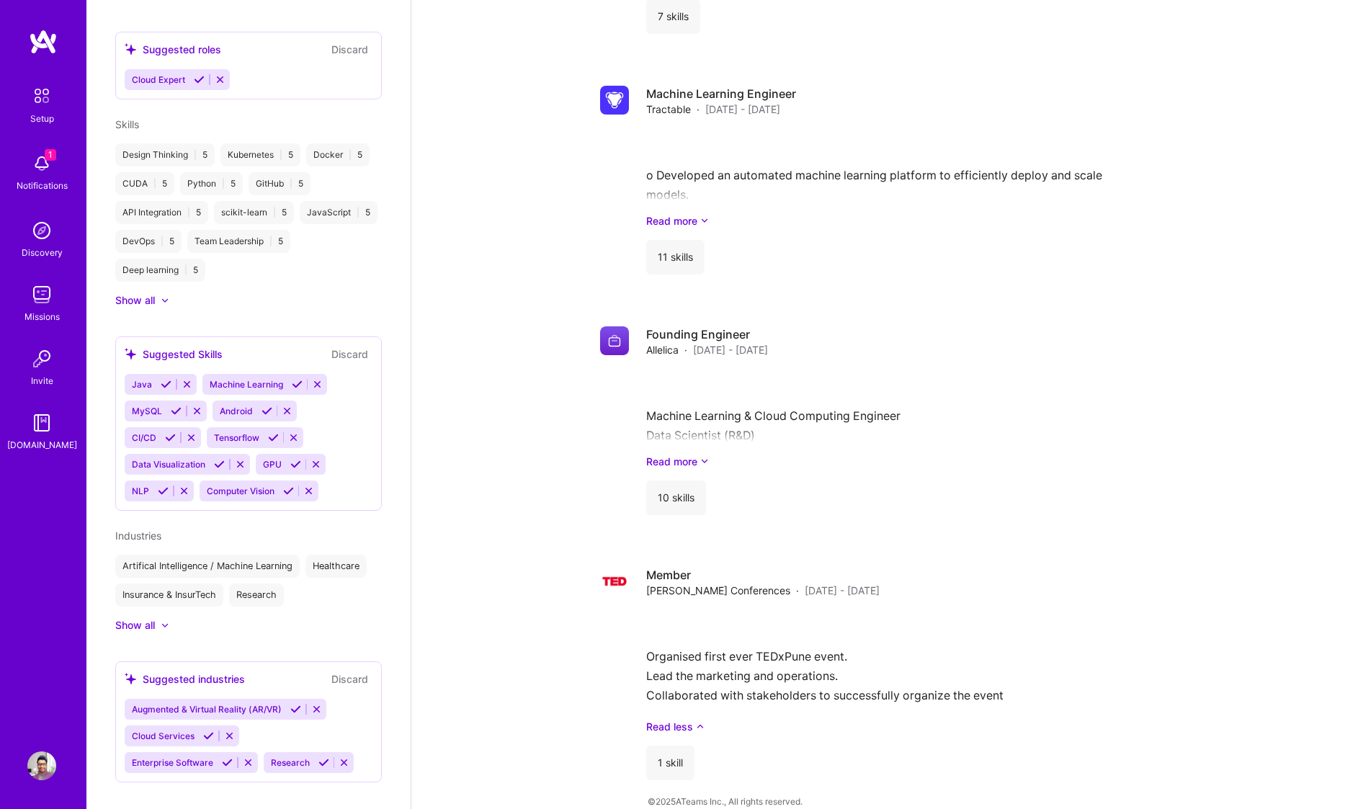
click at [766, 808] on link "Privacy Policy" at bounding box center [761, 816] width 58 height 11
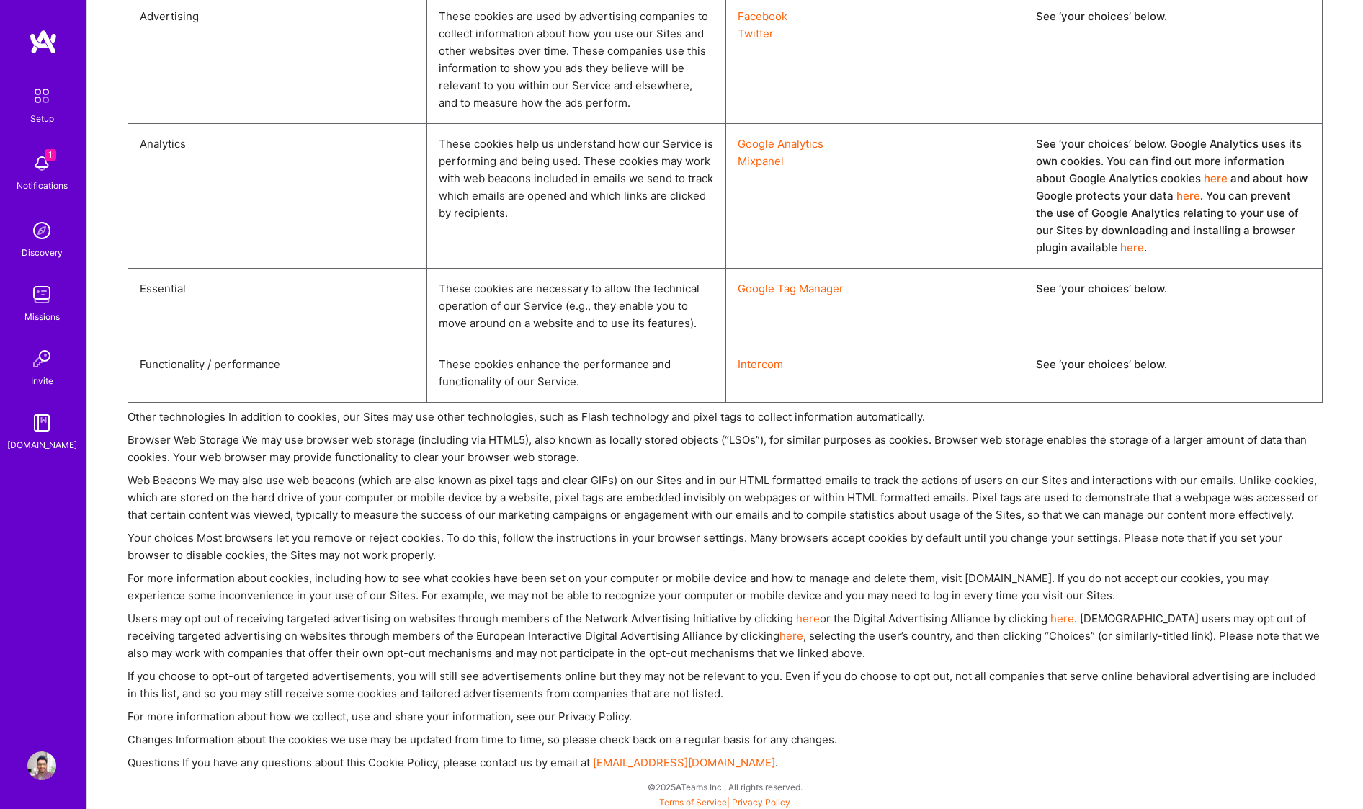
scroll to position [3761, 0]
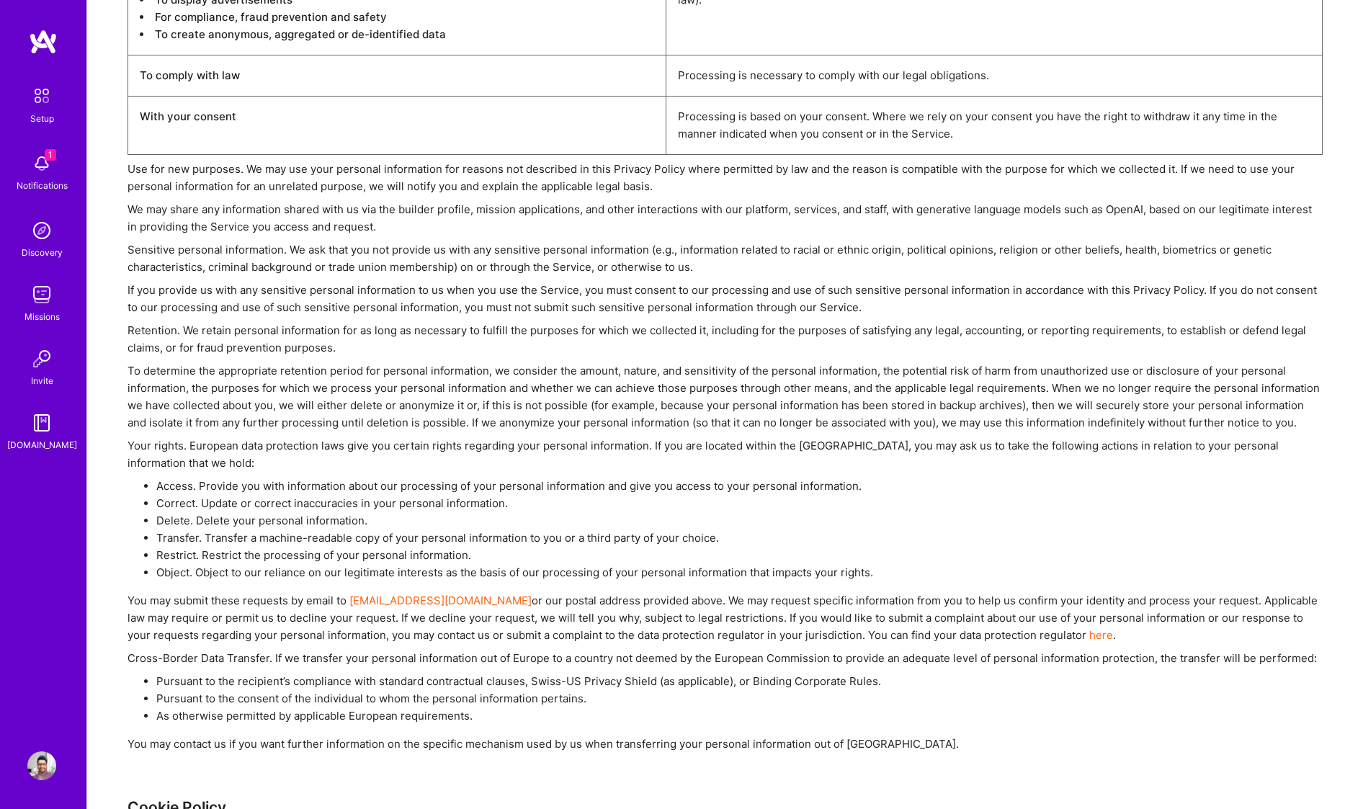
click at [40, 45] on img at bounding box center [43, 42] width 29 height 26
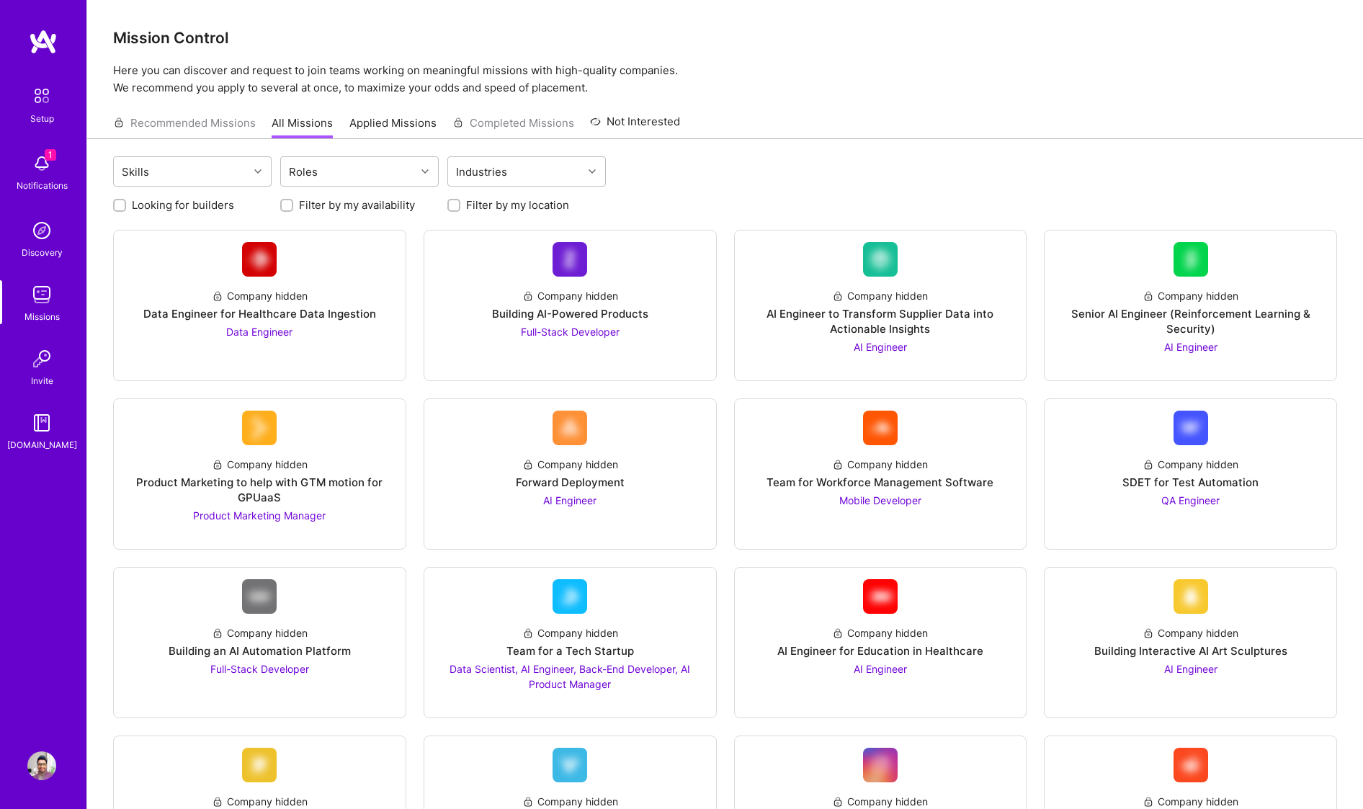
click at [44, 765] on img at bounding box center [41, 765] width 29 height 29
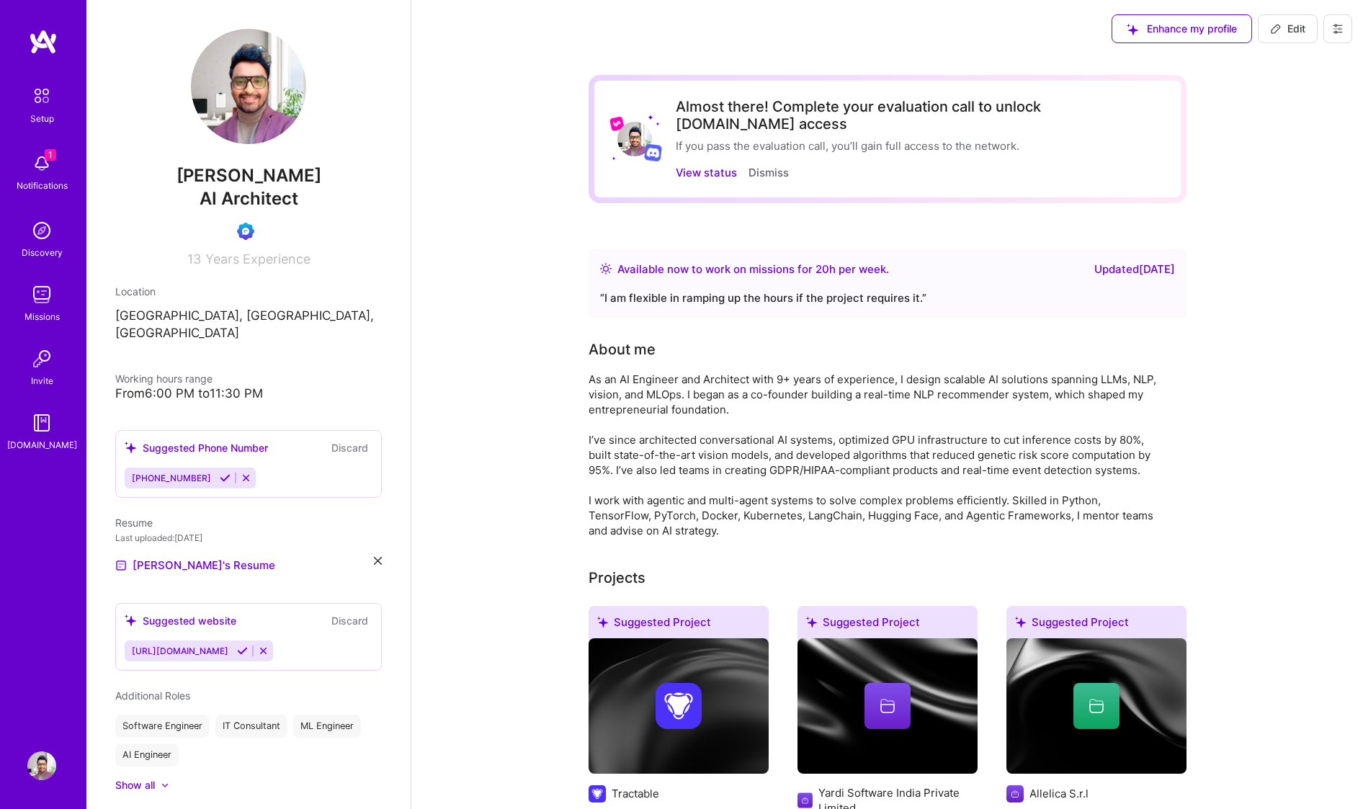
click at [1210, 32] on span "Enhance my profile" at bounding box center [1181, 29] width 110 height 14
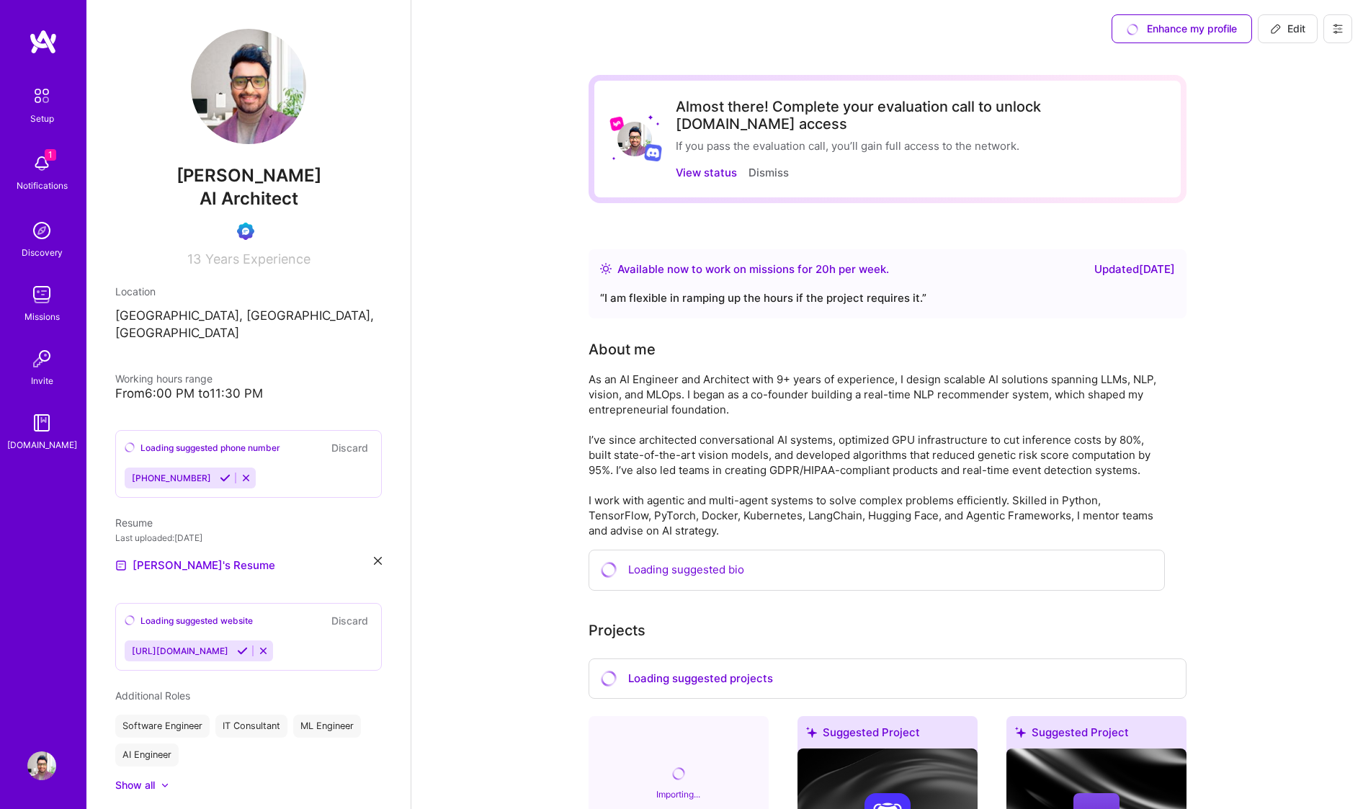
click at [1338, 23] on icon at bounding box center [1338, 29] width 12 height 12
click at [1289, 60] on button "Settings" at bounding box center [1298, 61] width 108 height 37
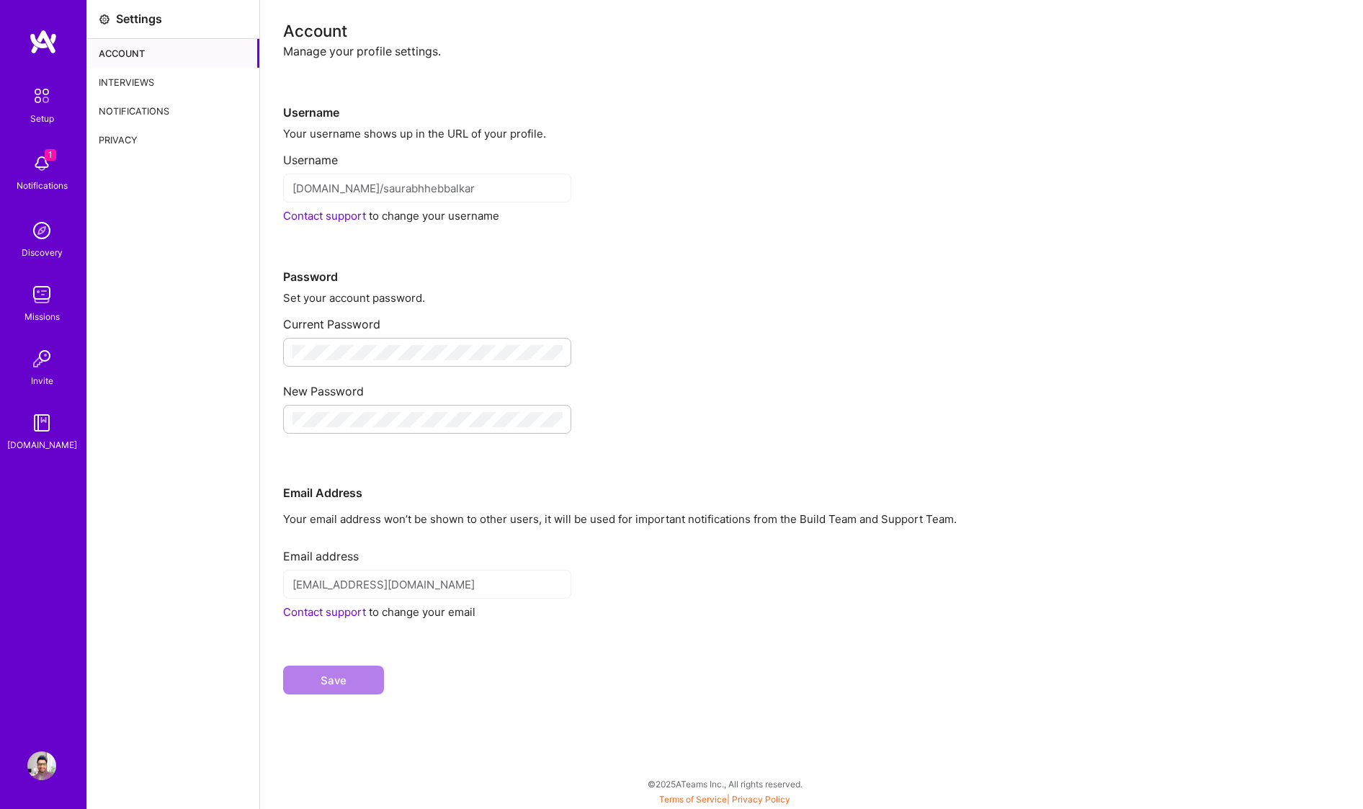
click at [117, 144] on div "Privacy" at bounding box center [173, 139] width 172 height 29
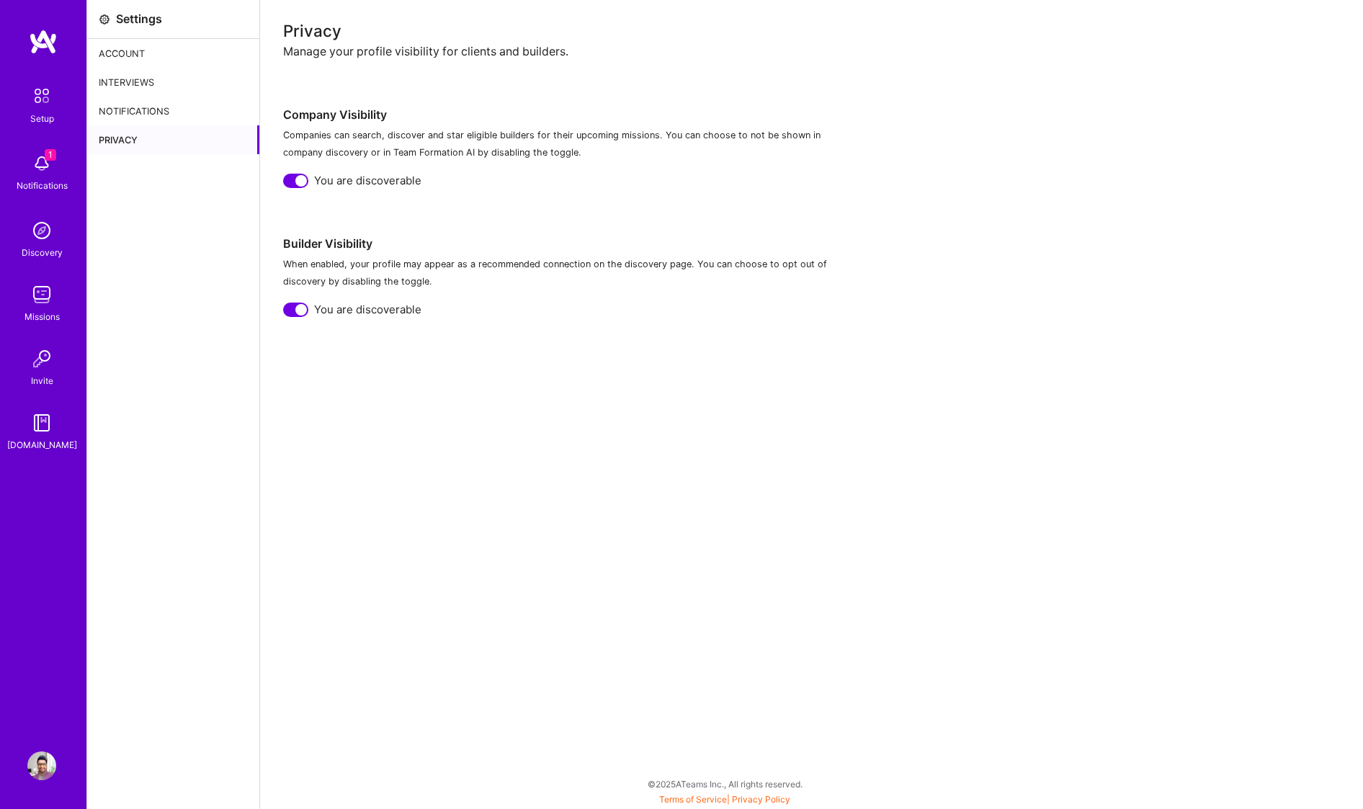
click at [144, 97] on div "Notifications" at bounding box center [173, 111] width 172 height 29
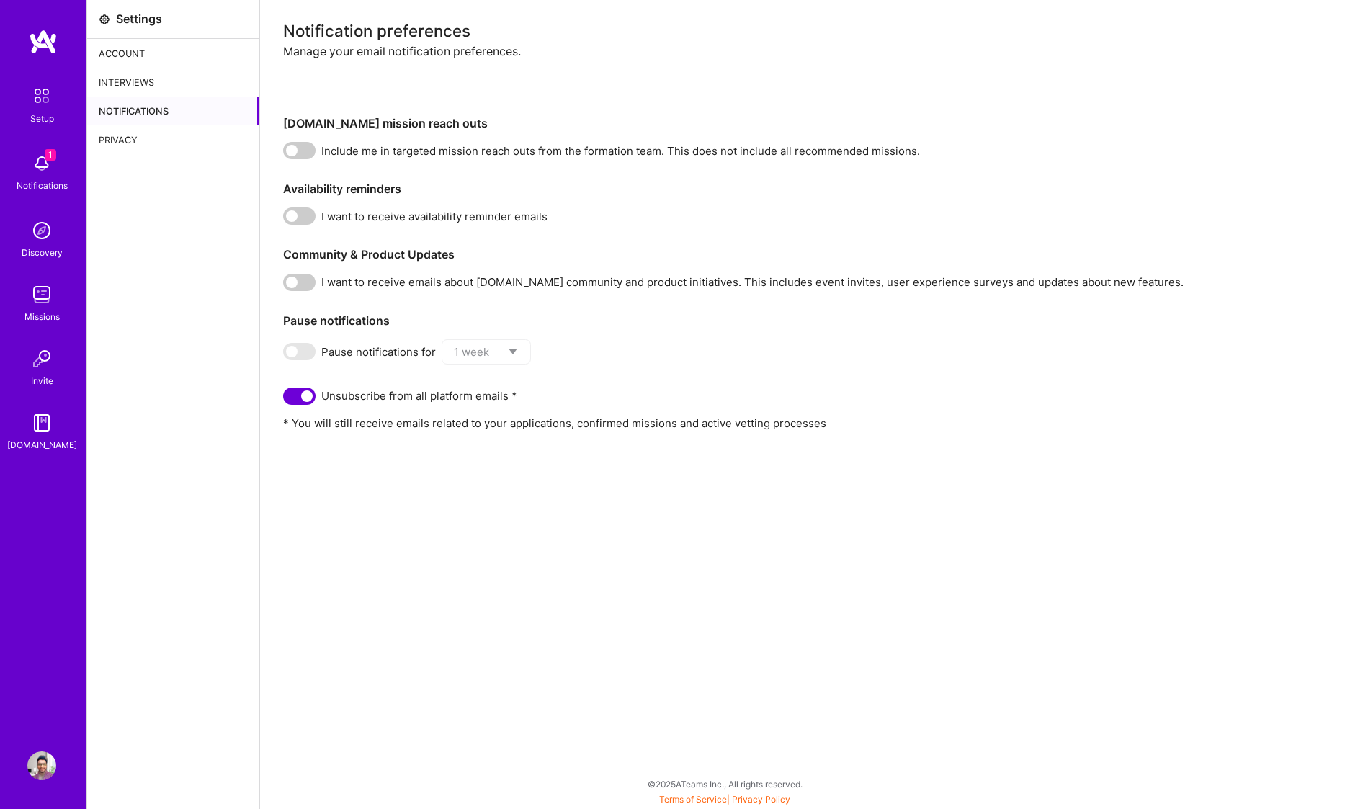
click at [151, 73] on div "Interviews" at bounding box center [173, 82] width 172 height 29
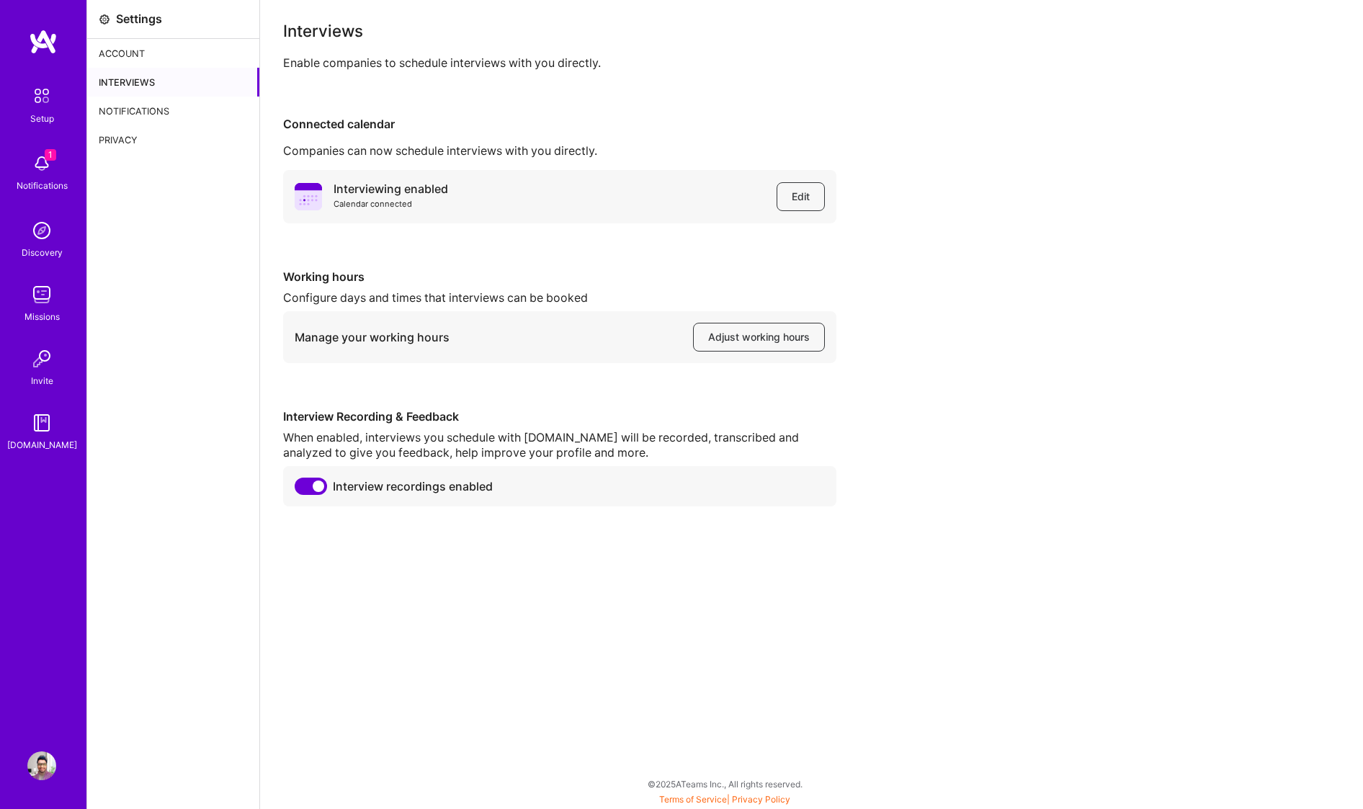
click at [148, 55] on div "Account" at bounding box center [173, 53] width 172 height 29
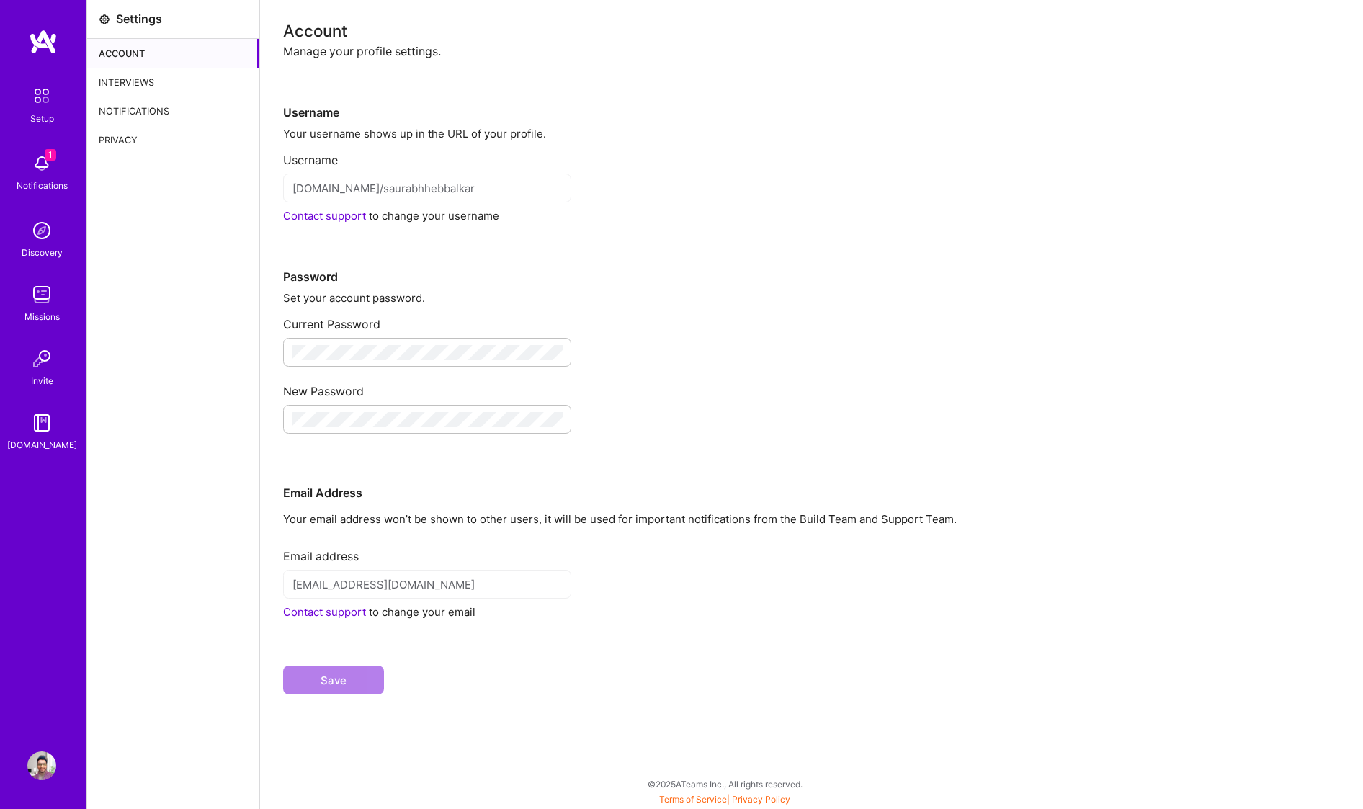
click at [47, 124] on div "Setup" at bounding box center [42, 118] width 24 height 15
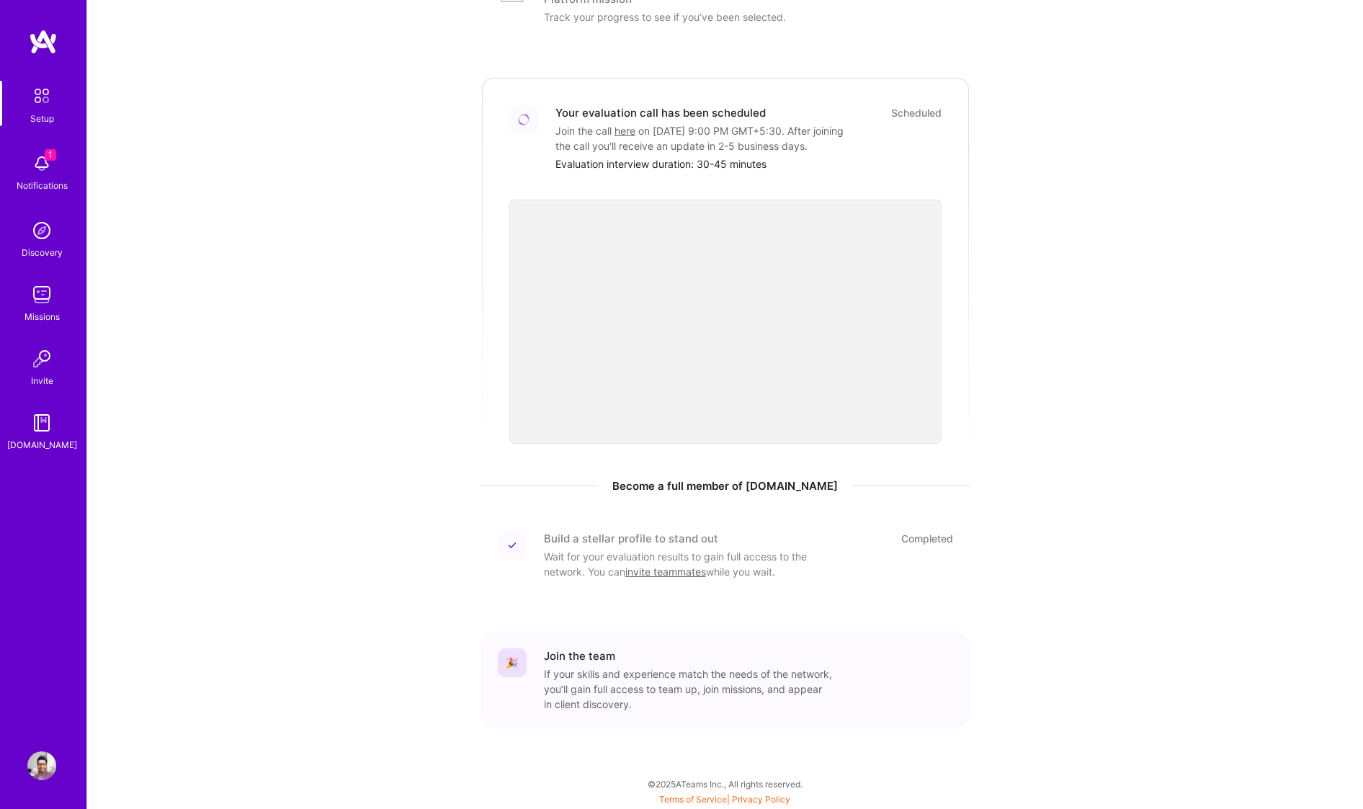
scroll to position [256, 0]
click at [39, 244] on img at bounding box center [41, 230] width 29 height 29
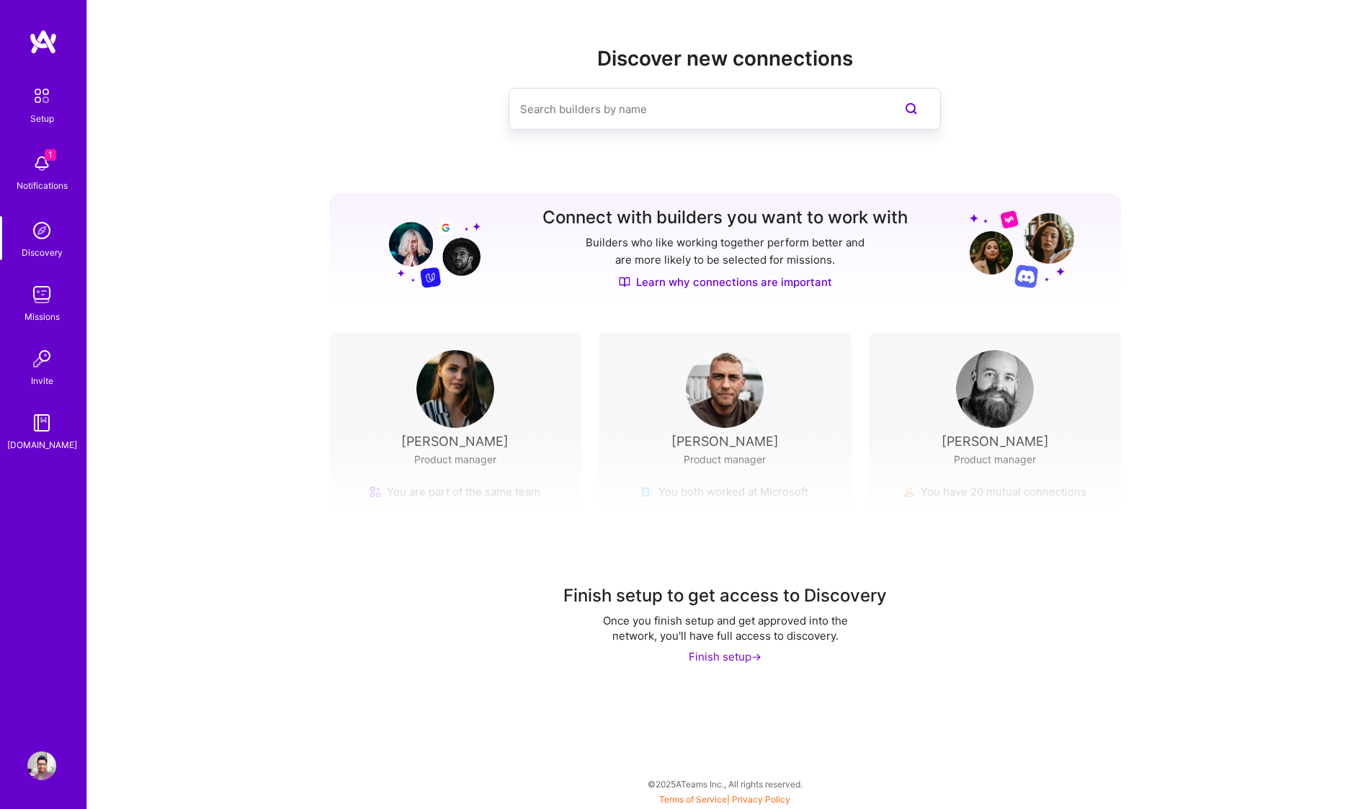
click at [37, 41] on img at bounding box center [43, 42] width 29 height 26
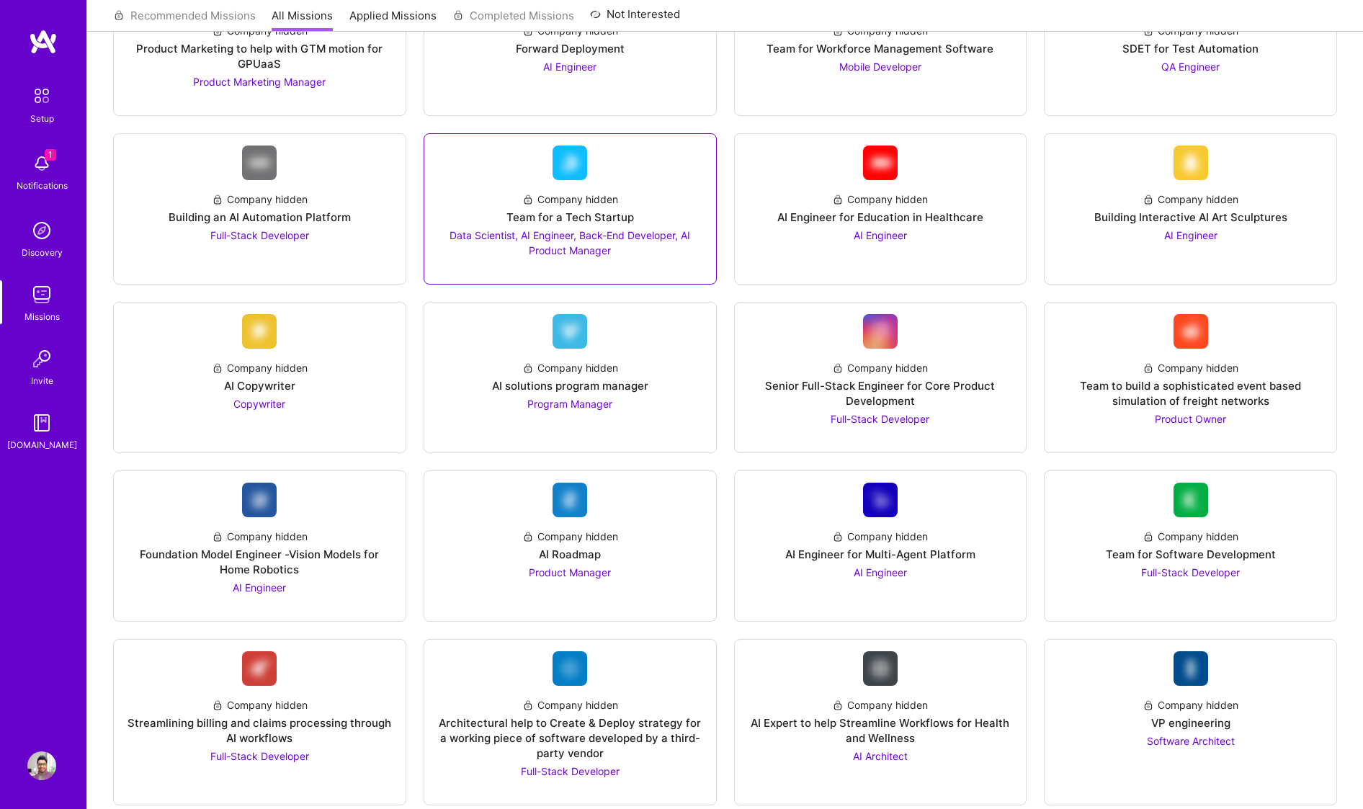
scroll to position [637, 0]
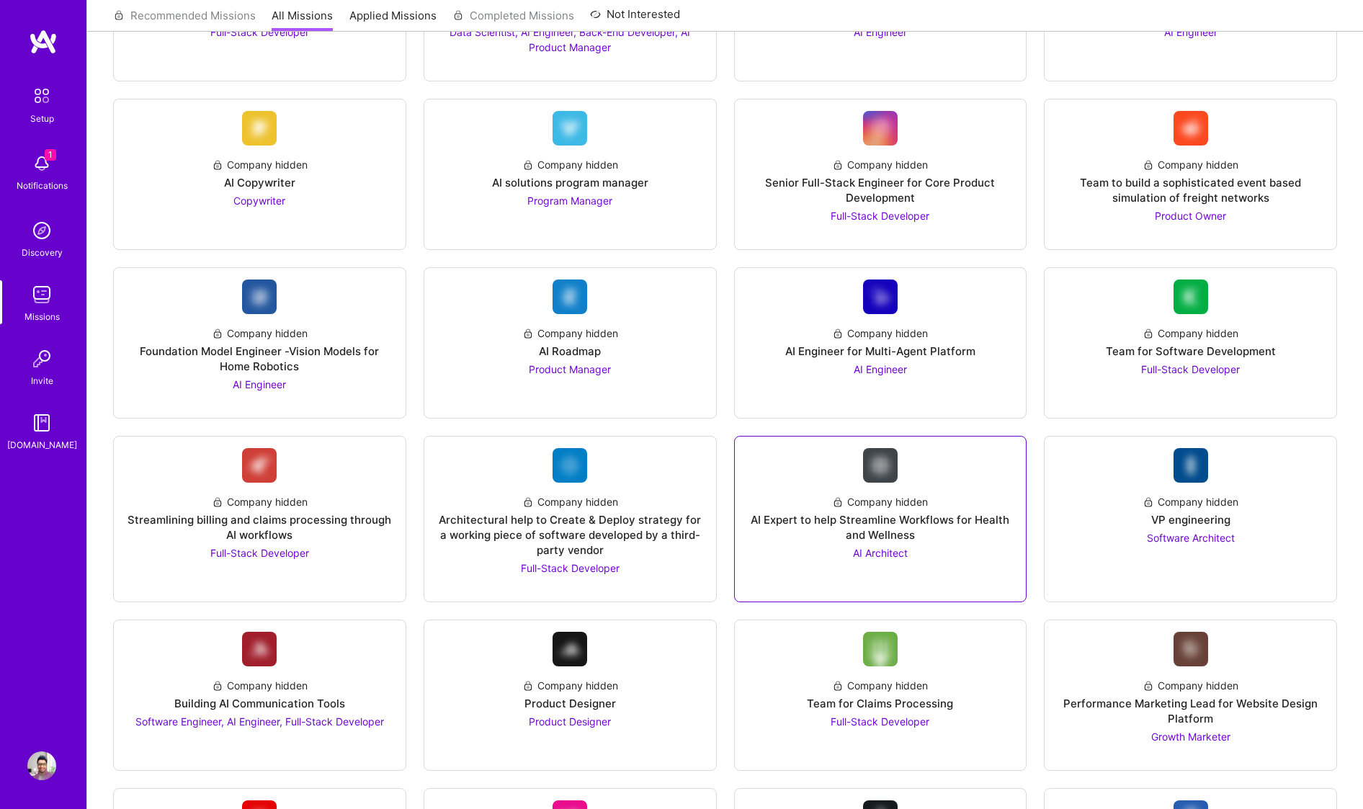
click at [874, 555] on div "AI Architect" at bounding box center [880, 552] width 55 height 15
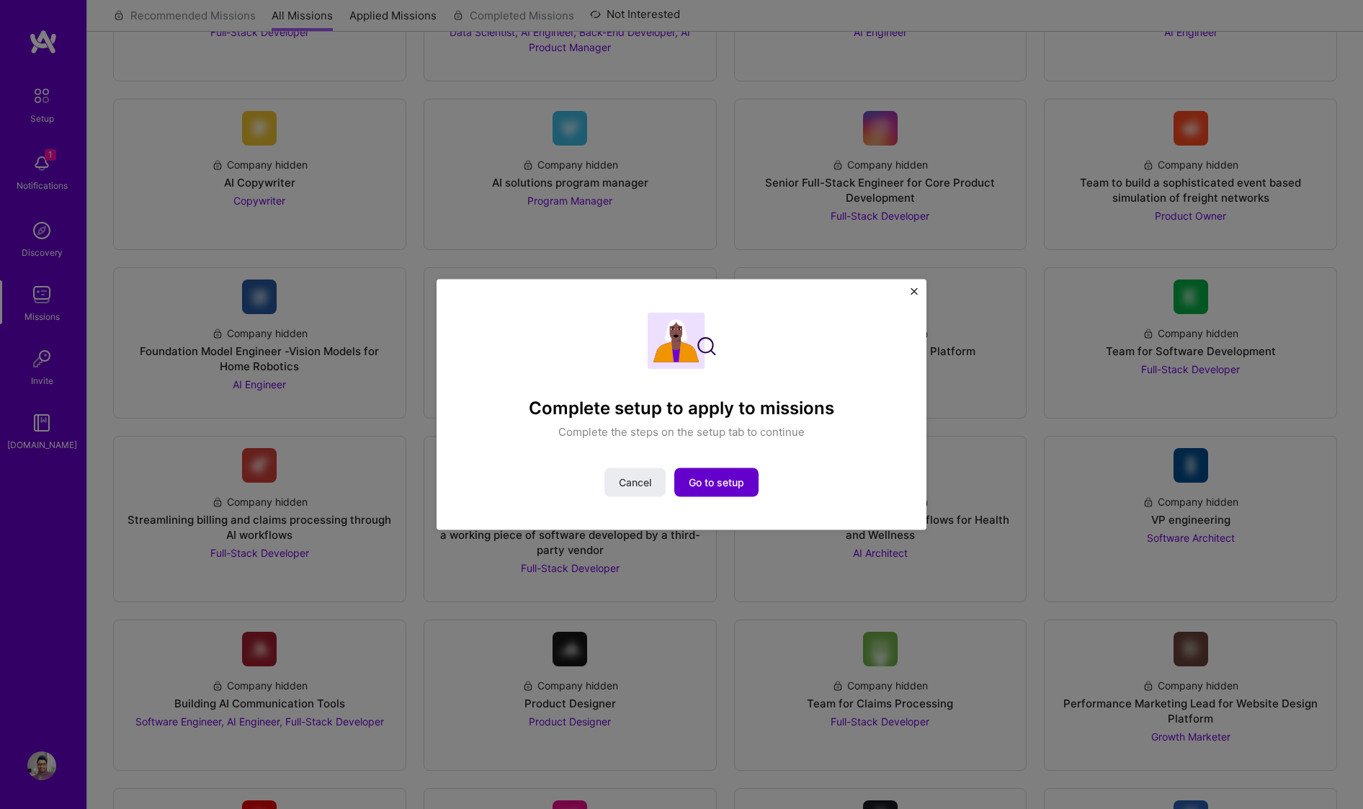
click at [712, 475] on button "Go to setup" at bounding box center [716, 482] width 84 height 29
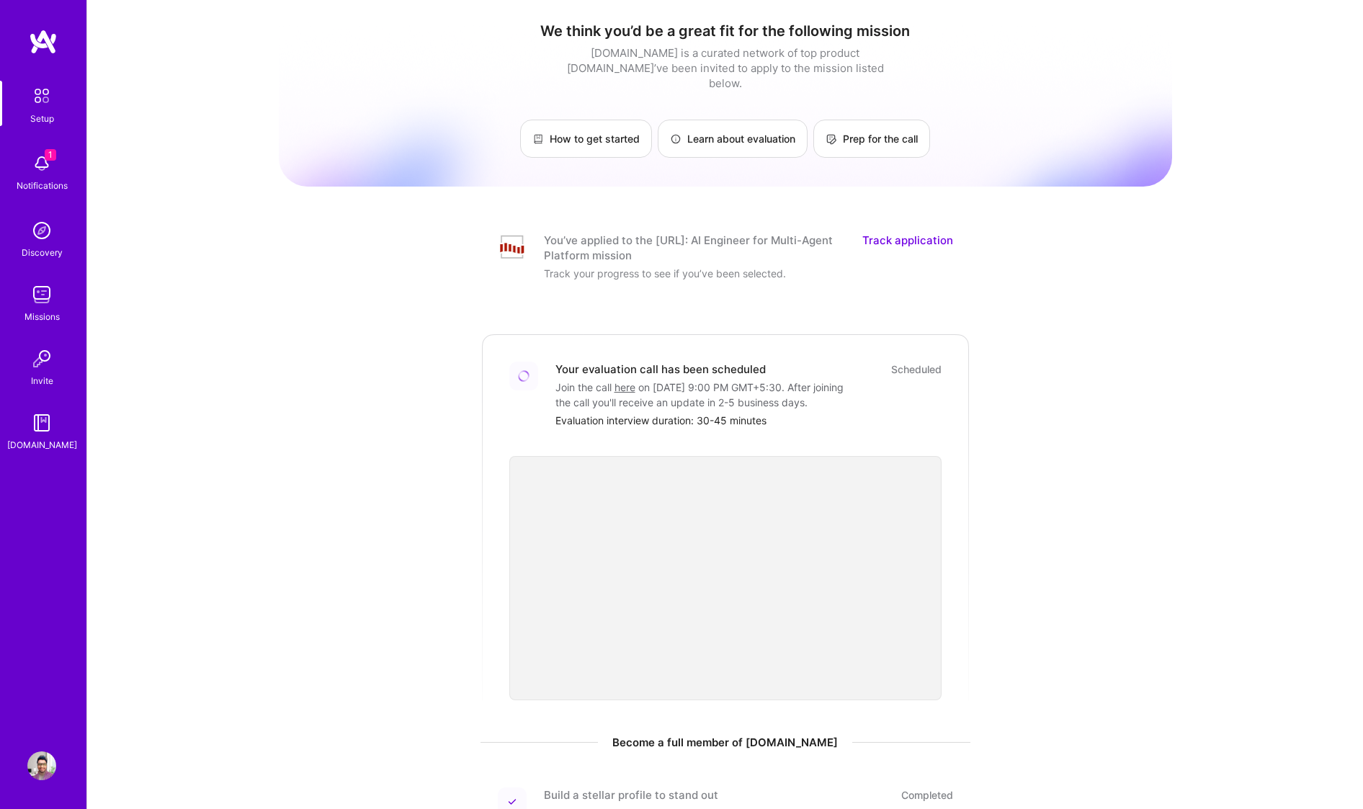
click at [928, 233] on link "Track application" at bounding box center [907, 248] width 91 height 30
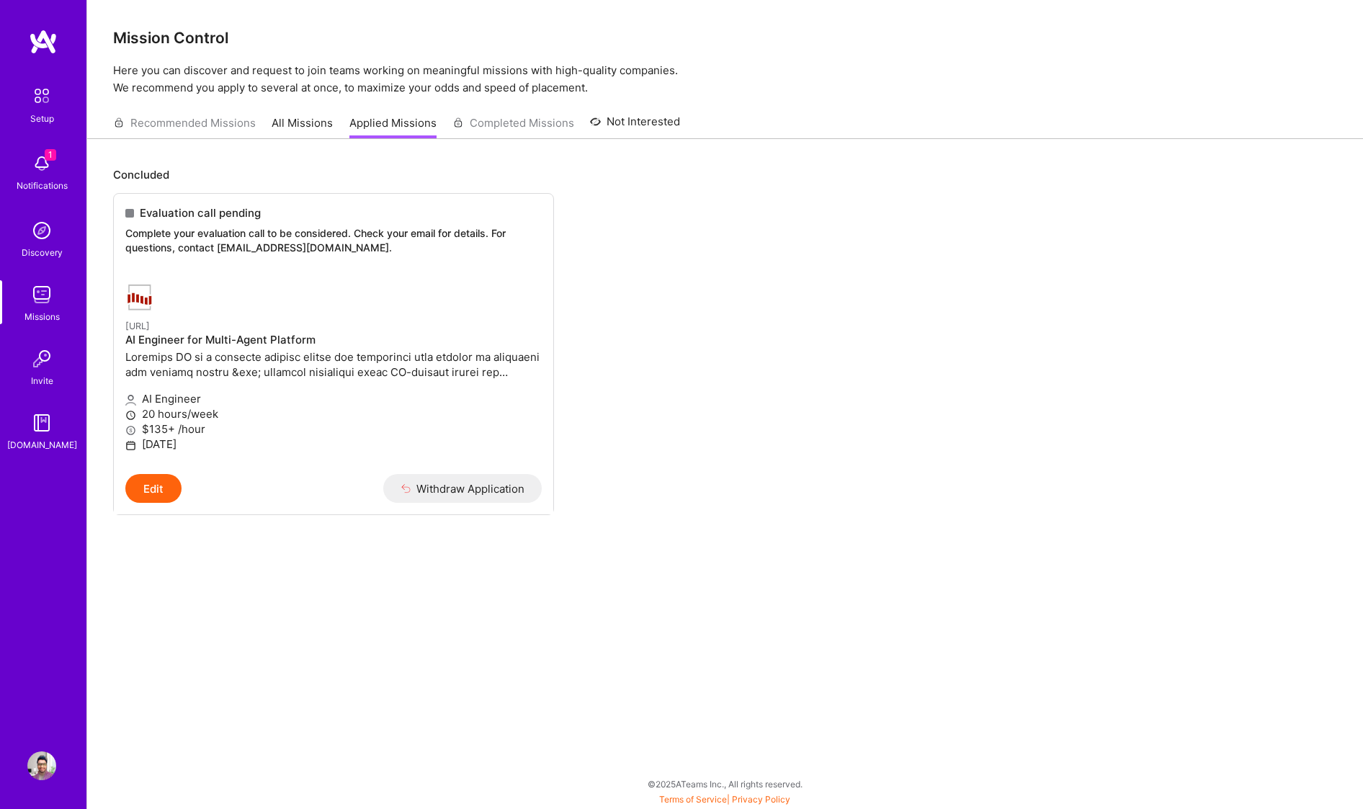
click at [46, 166] on img at bounding box center [41, 163] width 29 height 29
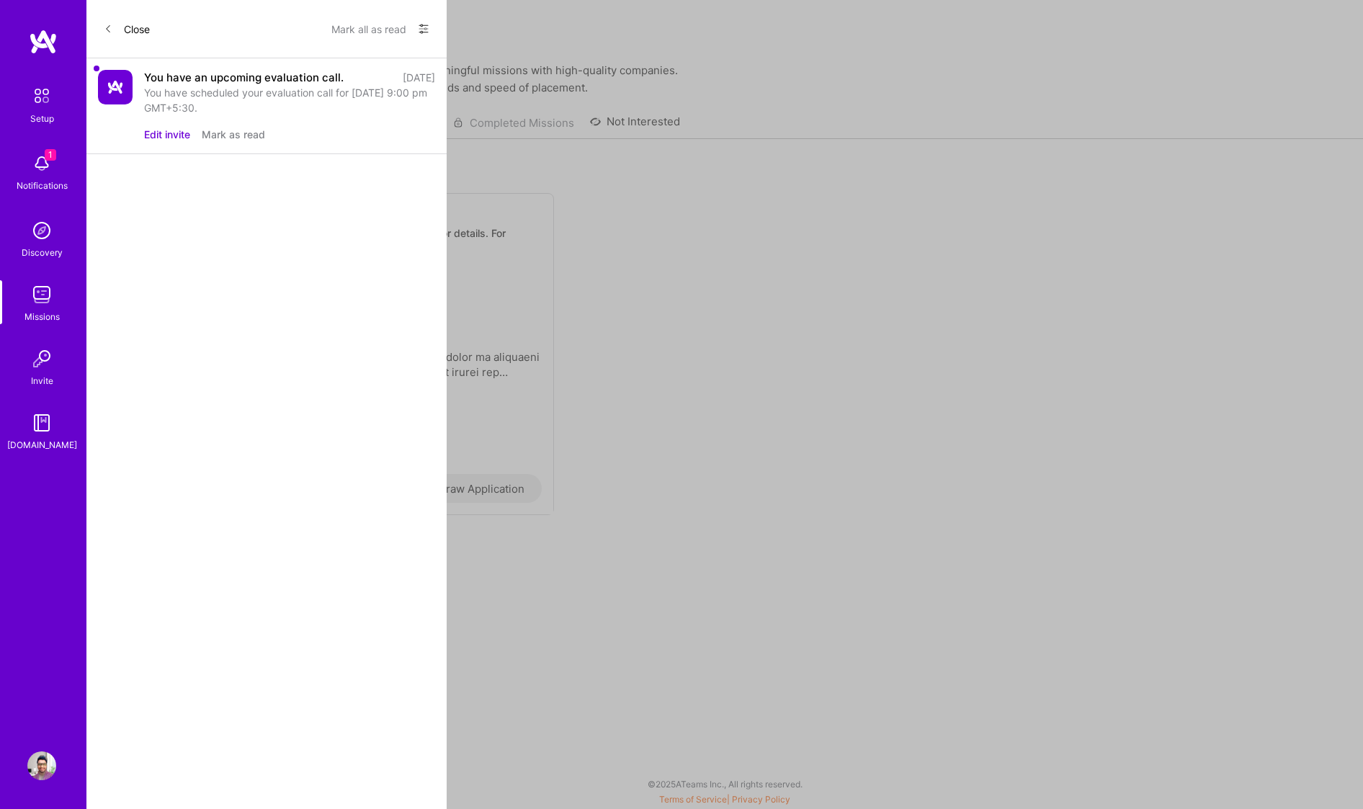
click at [191, 124] on div "You have an upcoming evaluation call. 4 days ago You have scheduled your evalua…" at bounding box center [289, 106] width 291 height 72
click at [198, 89] on div "You have scheduled your evaluation call for Sep 23, 2025 at 9:00 pm GMT+5:30." at bounding box center [289, 100] width 291 height 30
click at [109, 73] on img at bounding box center [115, 87] width 35 height 35
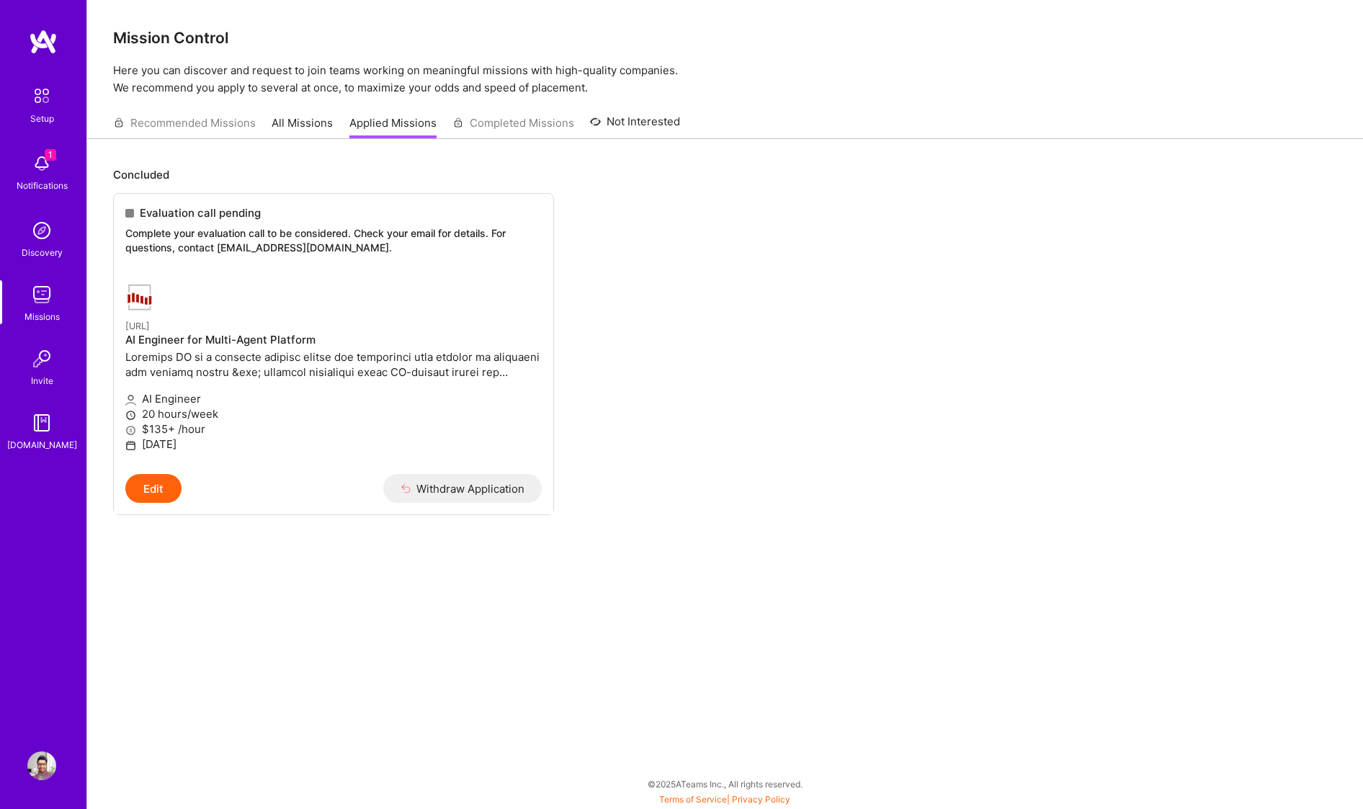
click at [50, 210] on div "Setup 1 Notifications Discovery Missions Invite A.Guide" at bounding box center [43, 267] width 86 height 372
click at [45, 49] on img at bounding box center [43, 42] width 29 height 26
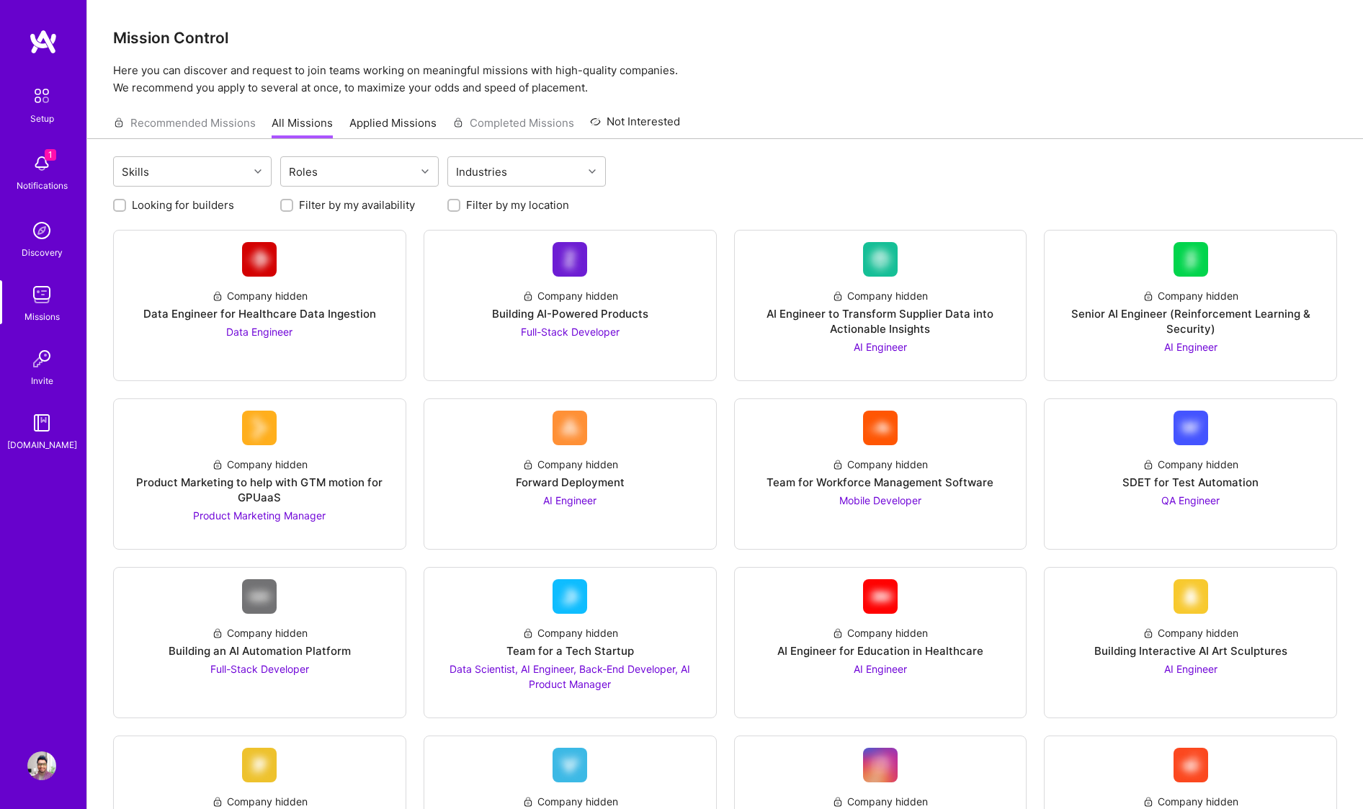
click at [50, 158] on span "1" at bounding box center [51, 155] width 12 height 12
click at [50, 160] on div "Setup 1 Notifications Discovery Missions Invite A.Guide" at bounding box center [43, 267] width 86 height 372
click at [37, 300] on img at bounding box center [41, 294] width 29 height 29
click at [39, 364] on img at bounding box center [41, 358] width 29 height 29
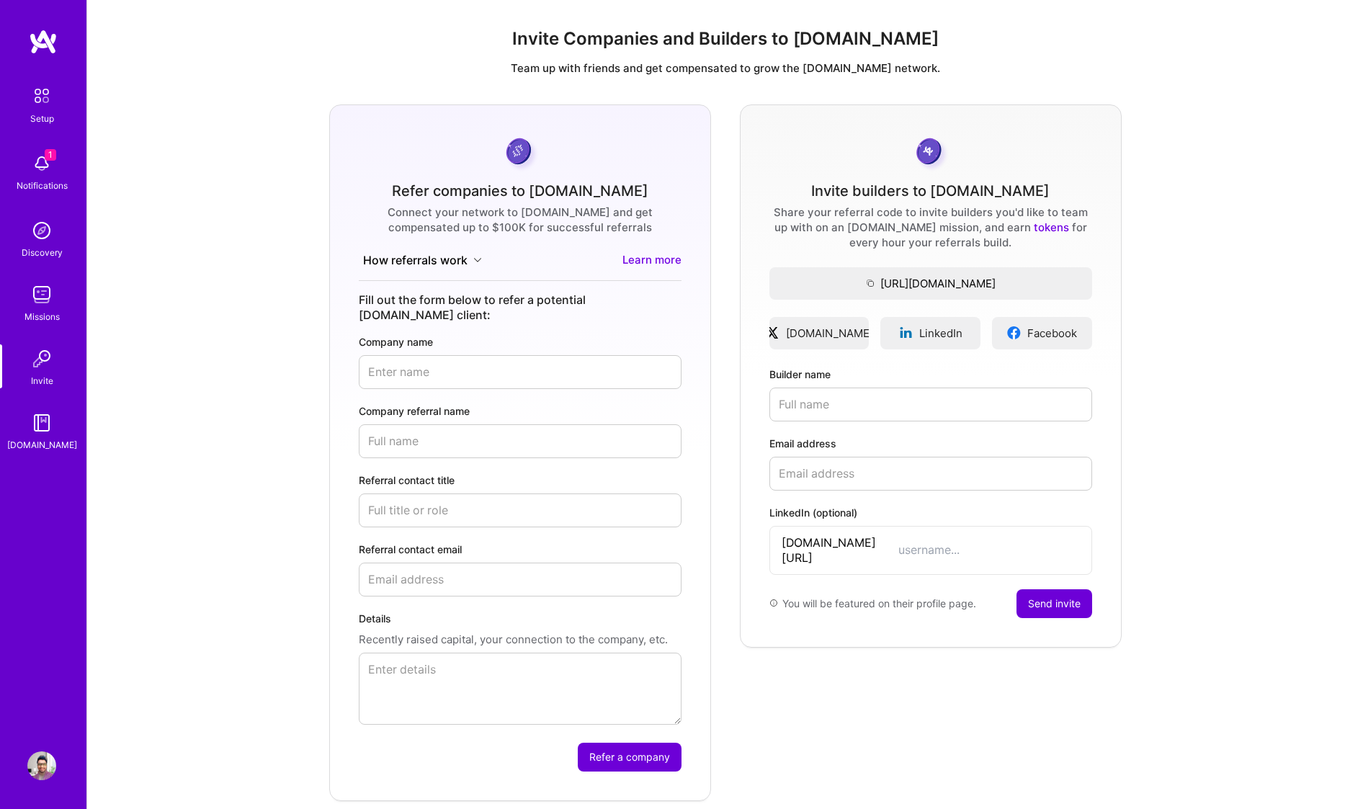
click at [35, 431] on img at bounding box center [41, 422] width 29 height 29
